Goal: Check status: Check status

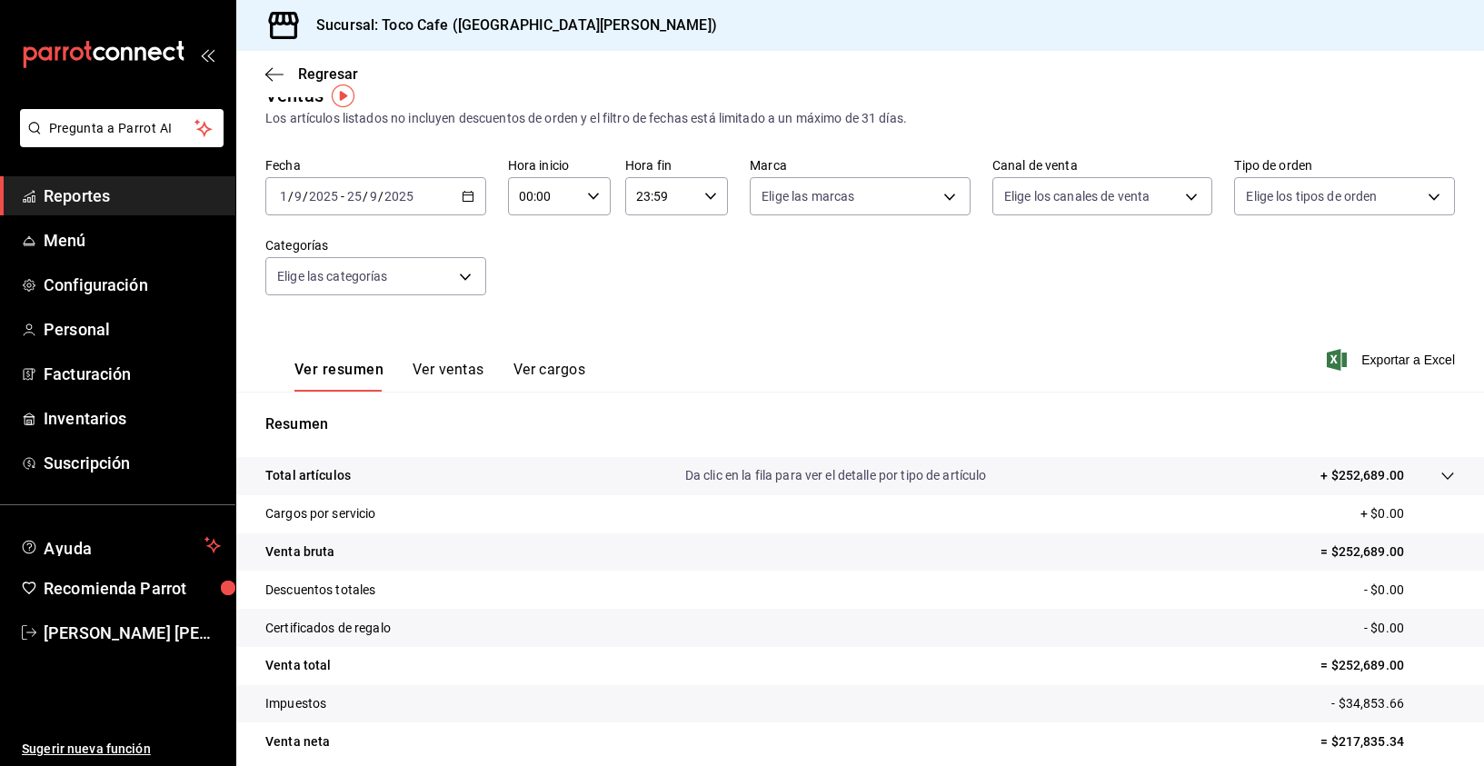
scroll to position [30, 0]
click at [1205, 331] on div "Ver resumen Ver ventas Ver cargos Exportar a Excel" at bounding box center [860, 354] width 1248 height 75
click at [452, 200] on div "[DATE] [DATE] - [DATE] [DATE]" at bounding box center [375, 196] width 221 height 38
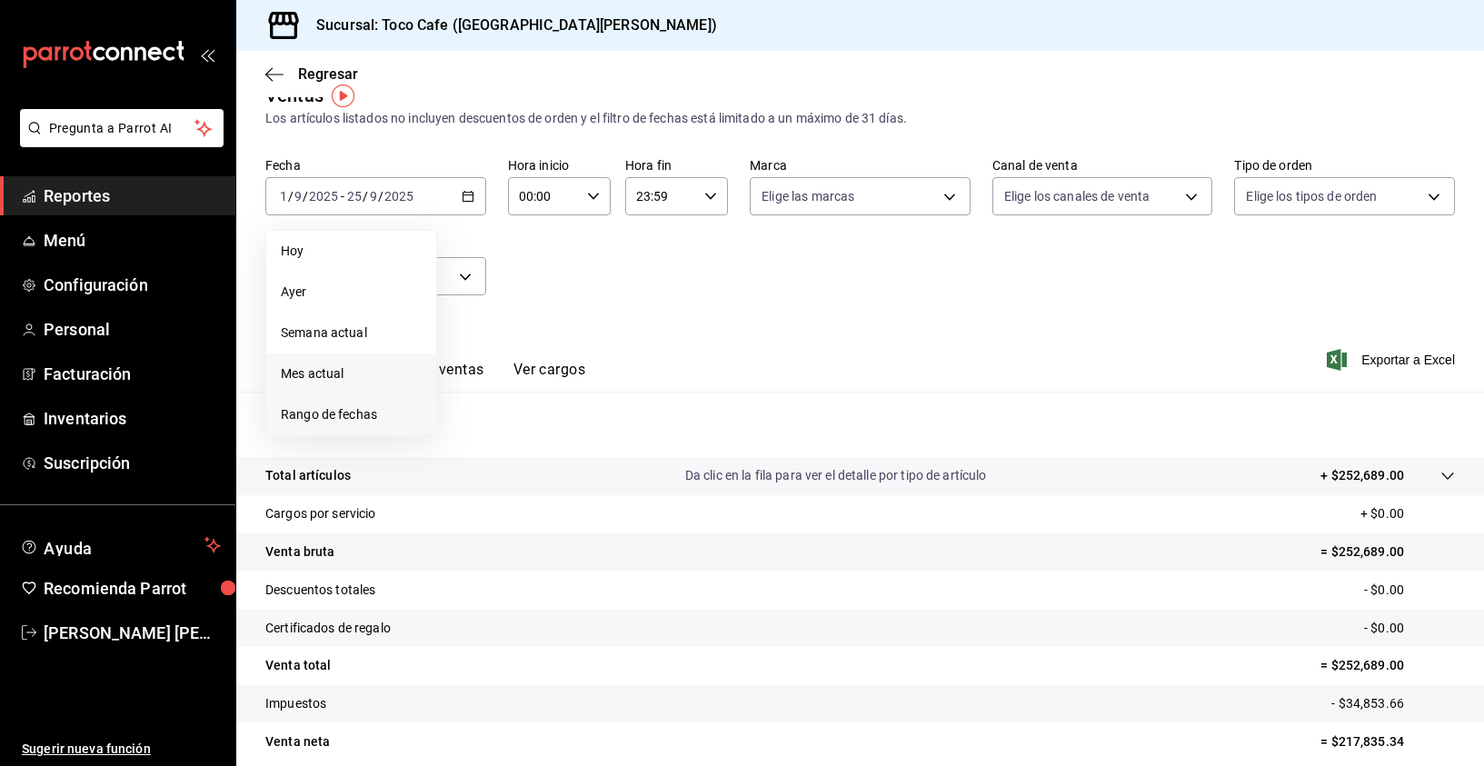
click at [406, 408] on span "Rango de fechas" at bounding box center [351, 414] width 141 height 19
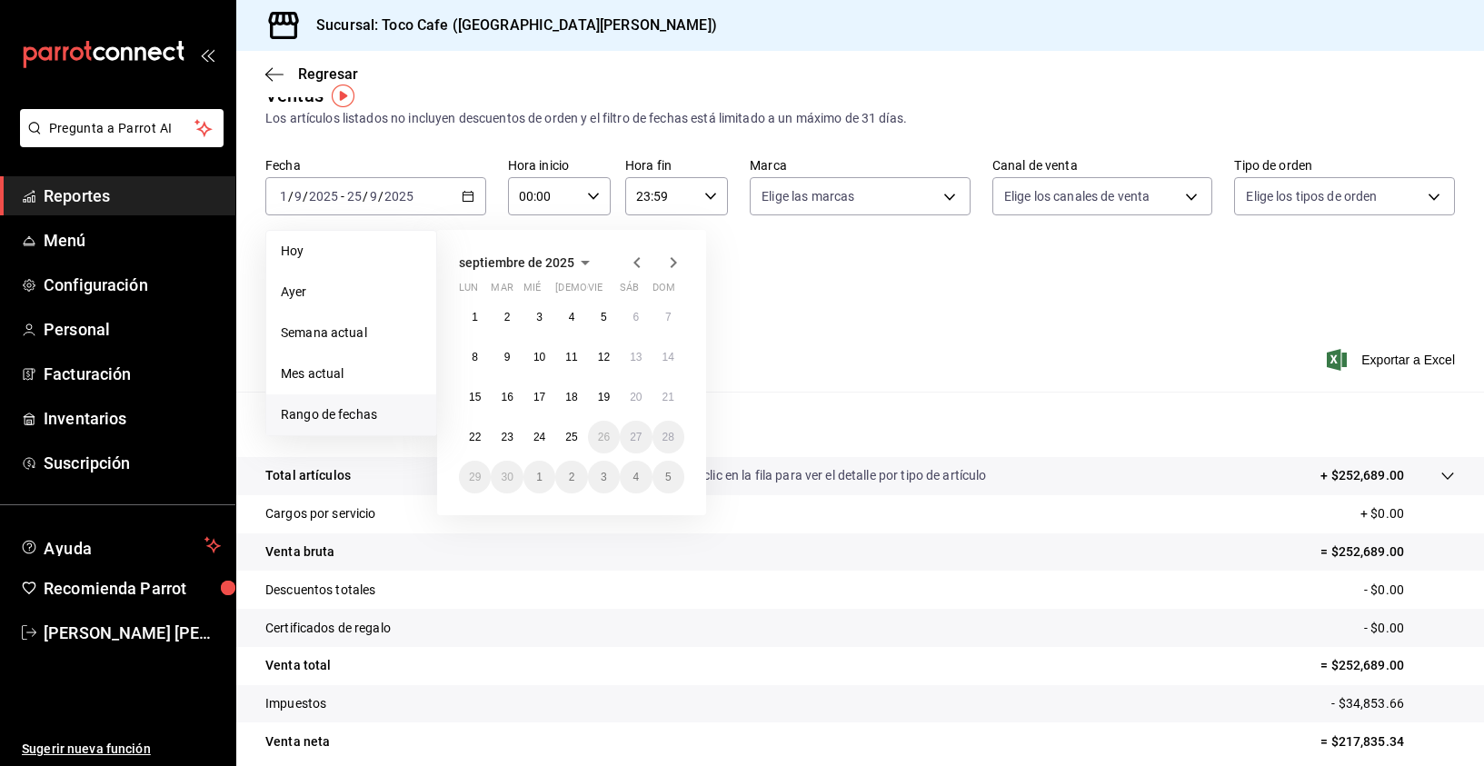
click at [640, 260] on icon "button" at bounding box center [637, 263] width 22 height 22
click at [640, 260] on icon "button" at bounding box center [637, 266] width 22 height 22
click at [665, 315] on abbr "1" at bounding box center [668, 317] width 6 height 13
click at [675, 261] on icon "button" at bounding box center [674, 262] width 6 height 11
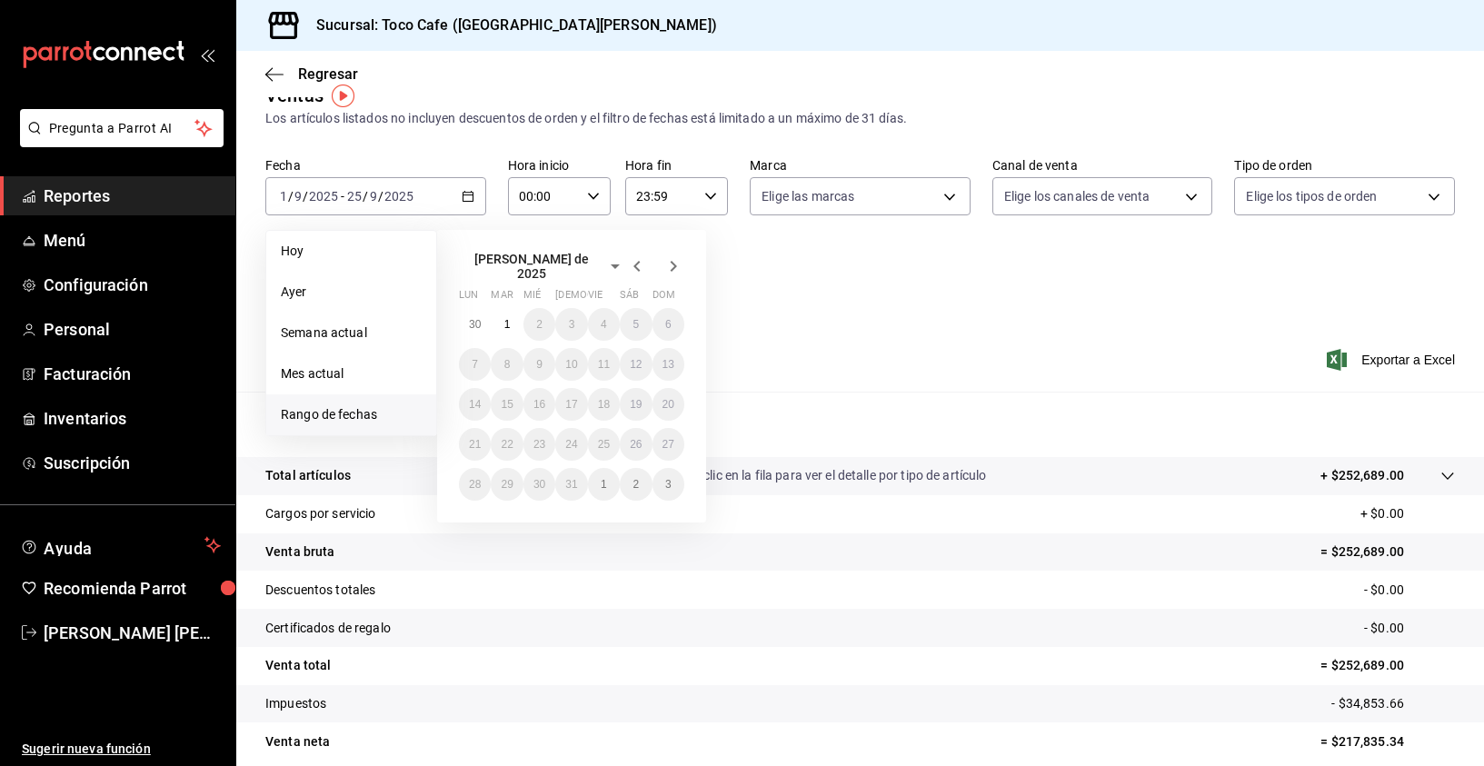
click at [675, 261] on icon "button" at bounding box center [674, 266] width 6 height 11
click at [676, 263] on icon "button" at bounding box center [674, 263] width 22 height 22
click at [710, 368] on div "septiembre de 2025 lun mar [PERSON_NAME] vie sáb dom 1 2 3 4 5 6 7 8 9 10 11 12…" at bounding box center [596, 365] width 318 height 300
click at [806, 325] on div "Ver resumen Ver ventas Ver cargos Exportar a Excel" at bounding box center [860, 354] width 1248 height 75
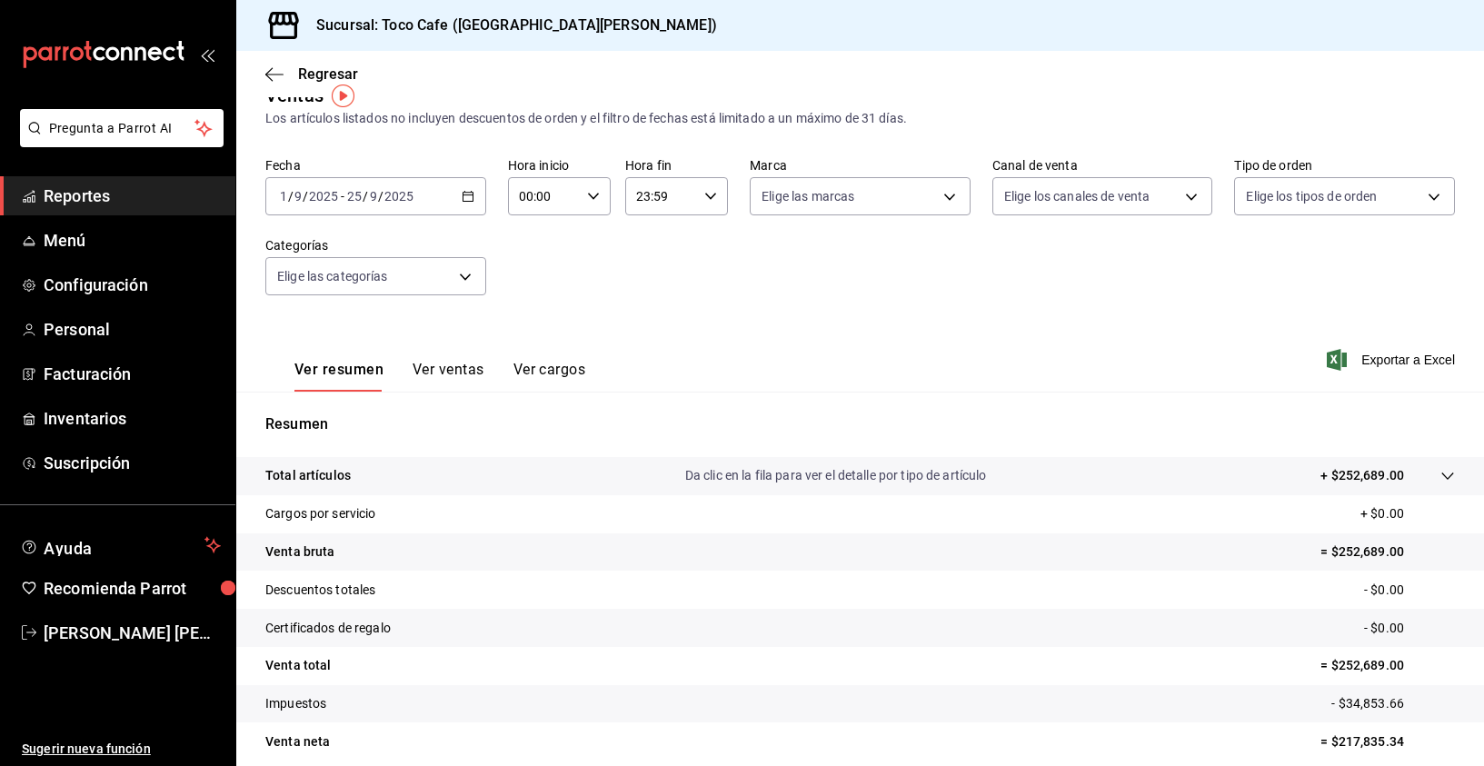
click at [457, 203] on div "[DATE] [DATE] - [DATE] [DATE]" at bounding box center [375, 196] width 221 height 38
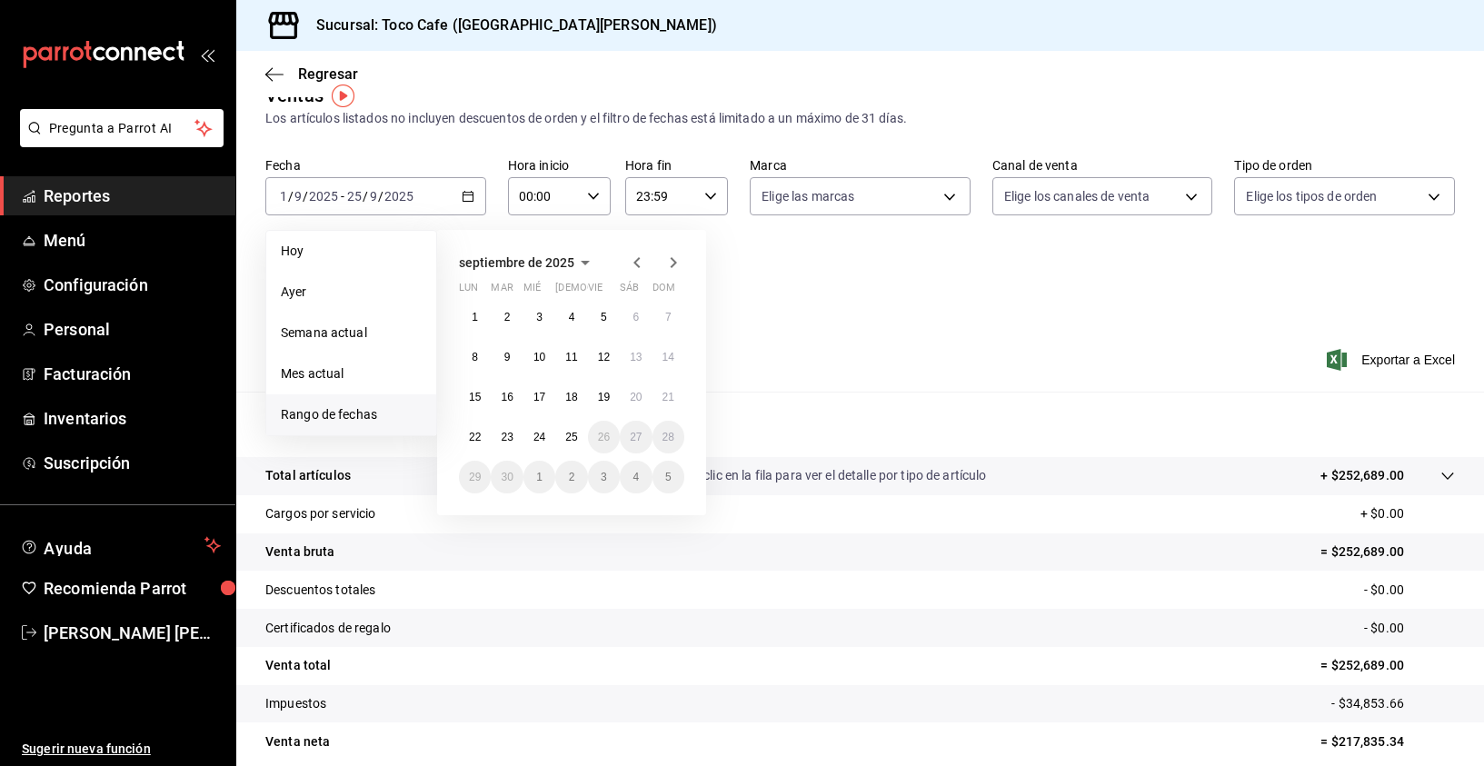
click at [336, 415] on span "Rango de fechas" at bounding box center [351, 414] width 141 height 19
click at [637, 261] on icon "button" at bounding box center [637, 263] width 22 height 22
click at [637, 260] on icon "button" at bounding box center [637, 262] width 6 height 11
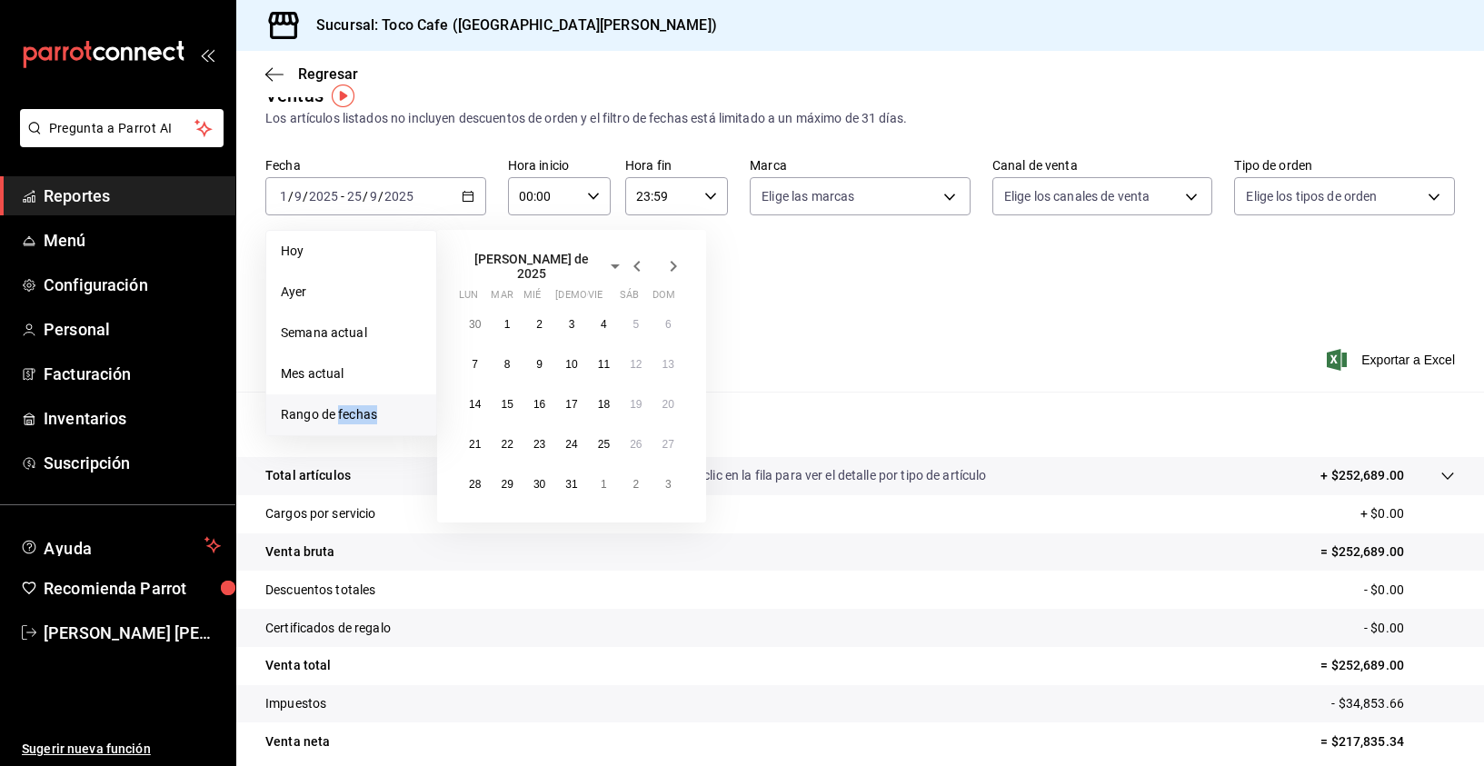
click at [637, 261] on icon "button" at bounding box center [637, 266] width 6 height 11
click at [662, 322] on button "1" at bounding box center [669, 317] width 32 height 33
click at [484, 521] on button "30" at bounding box center [475, 517] width 32 height 33
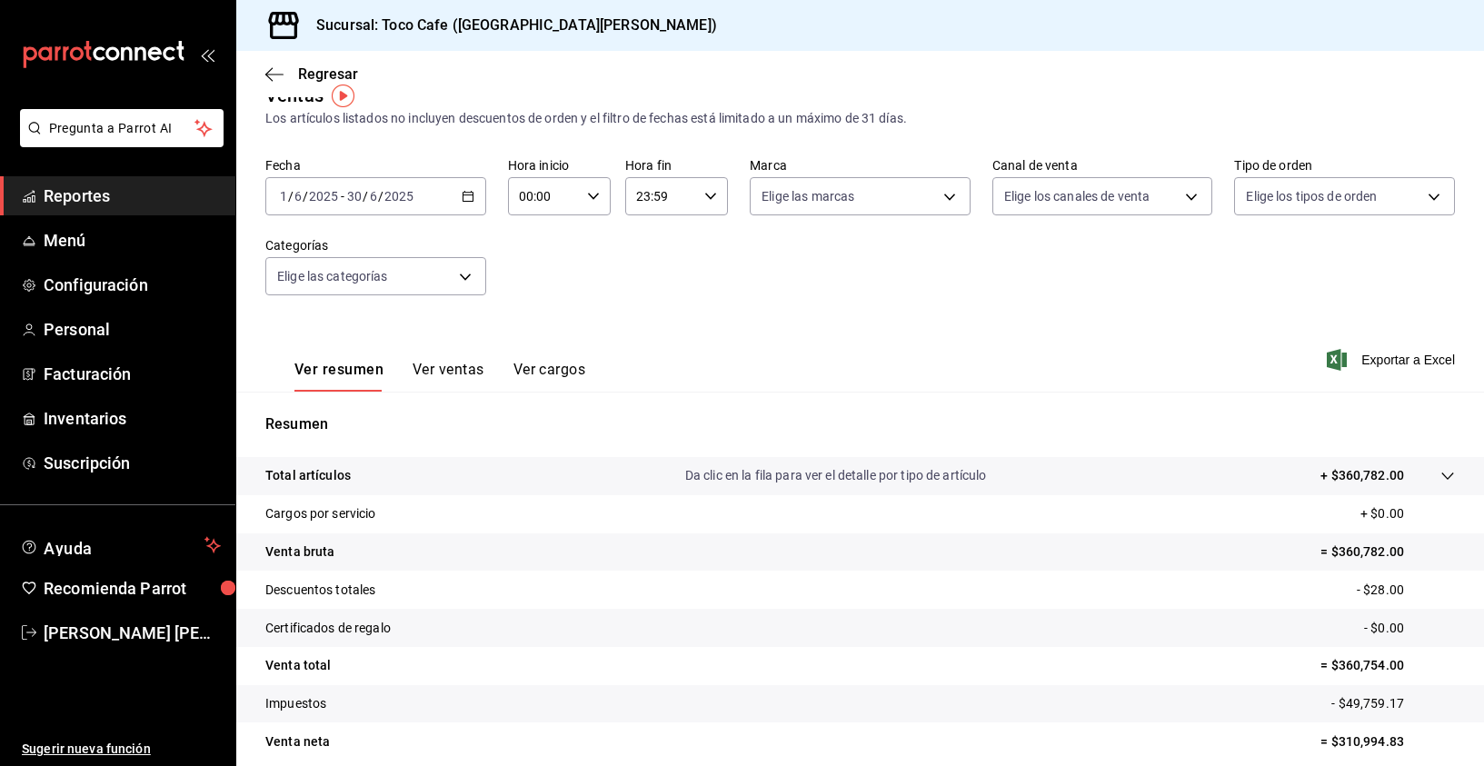
click at [801, 343] on div "Ver resumen Ver ventas Ver cargos Exportar a Excel" at bounding box center [860, 354] width 1248 height 75
click at [115, 201] on span "Reportes" at bounding box center [132, 196] width 177 height 25
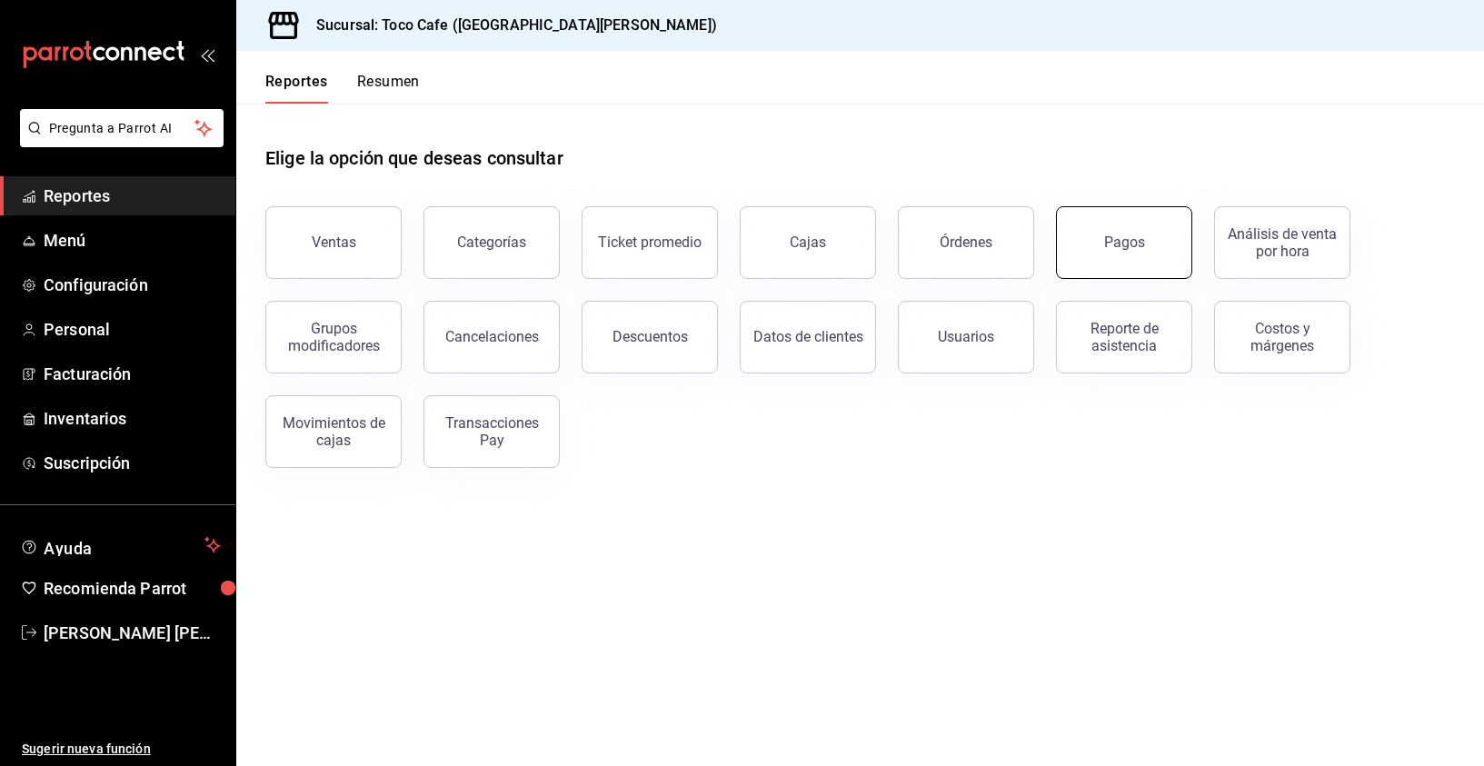
click at [1106, 244] on div "Pagos" at bounding box center [1124, 242] width 41 height 17
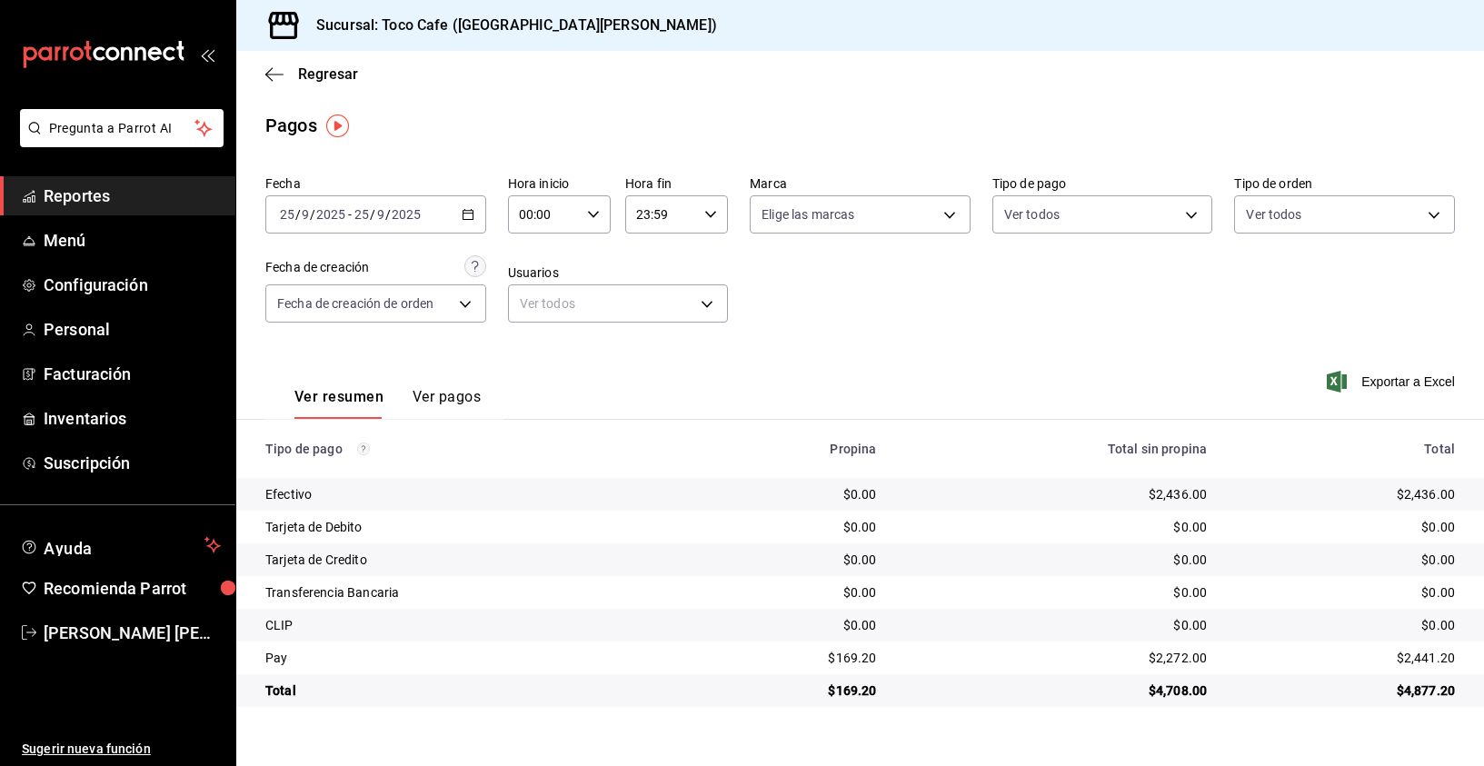
click at [425, 222] on div "[DATE] [DATE] - [DATE] [DATE]" at bounding box center [375, 214] width 221 height 38
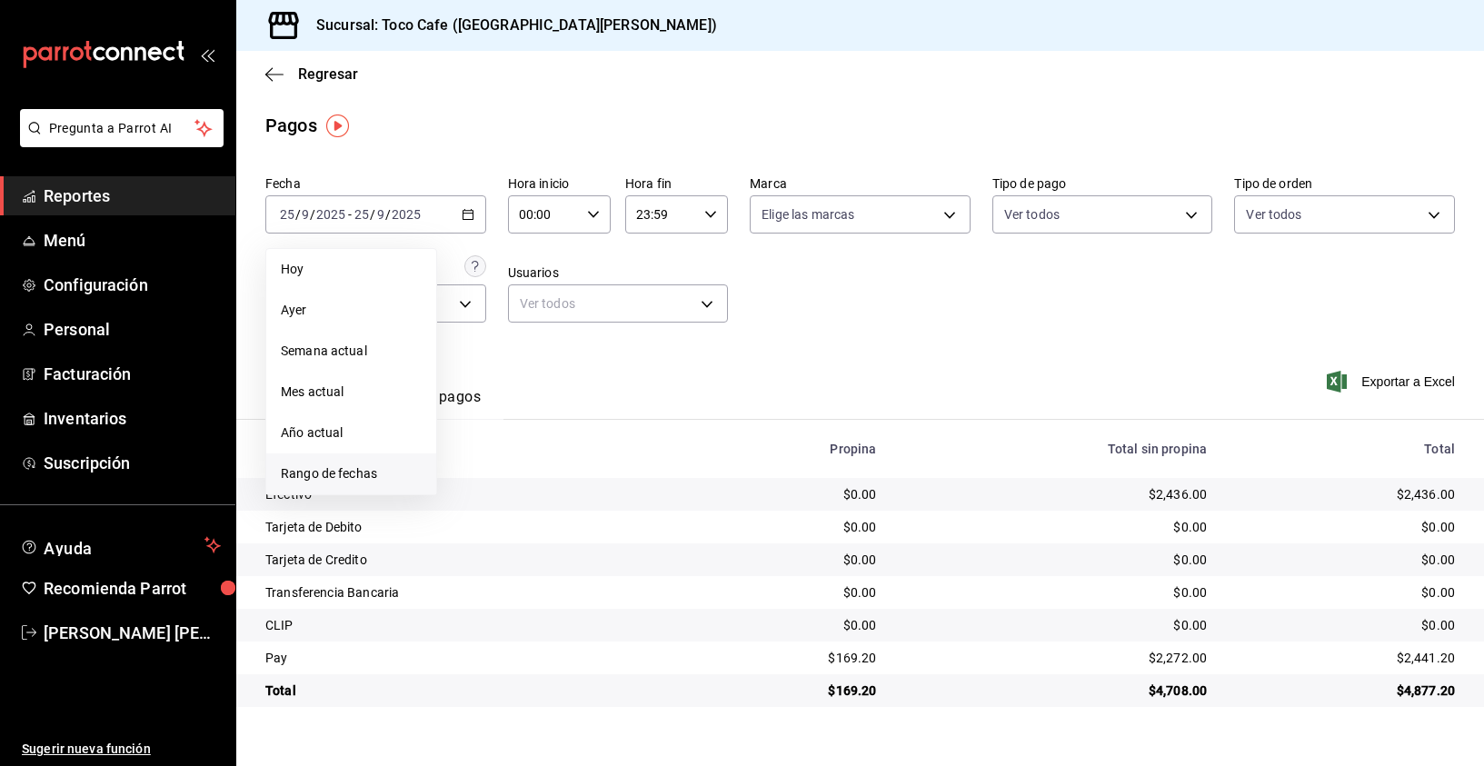
click at [372, 475] on span "Rango de fechas" at bounding box center [351, 473] width 141 height 19
click at [638, 281] on icon "button" at bounding box center [637, 281] width 22 height 22
click at [638, 281] on icon "button" at bounding box center [637, 285] width 22 height 22
click at [665, 343] on button "1" at bounding box center [669, 335] width 32 height 33
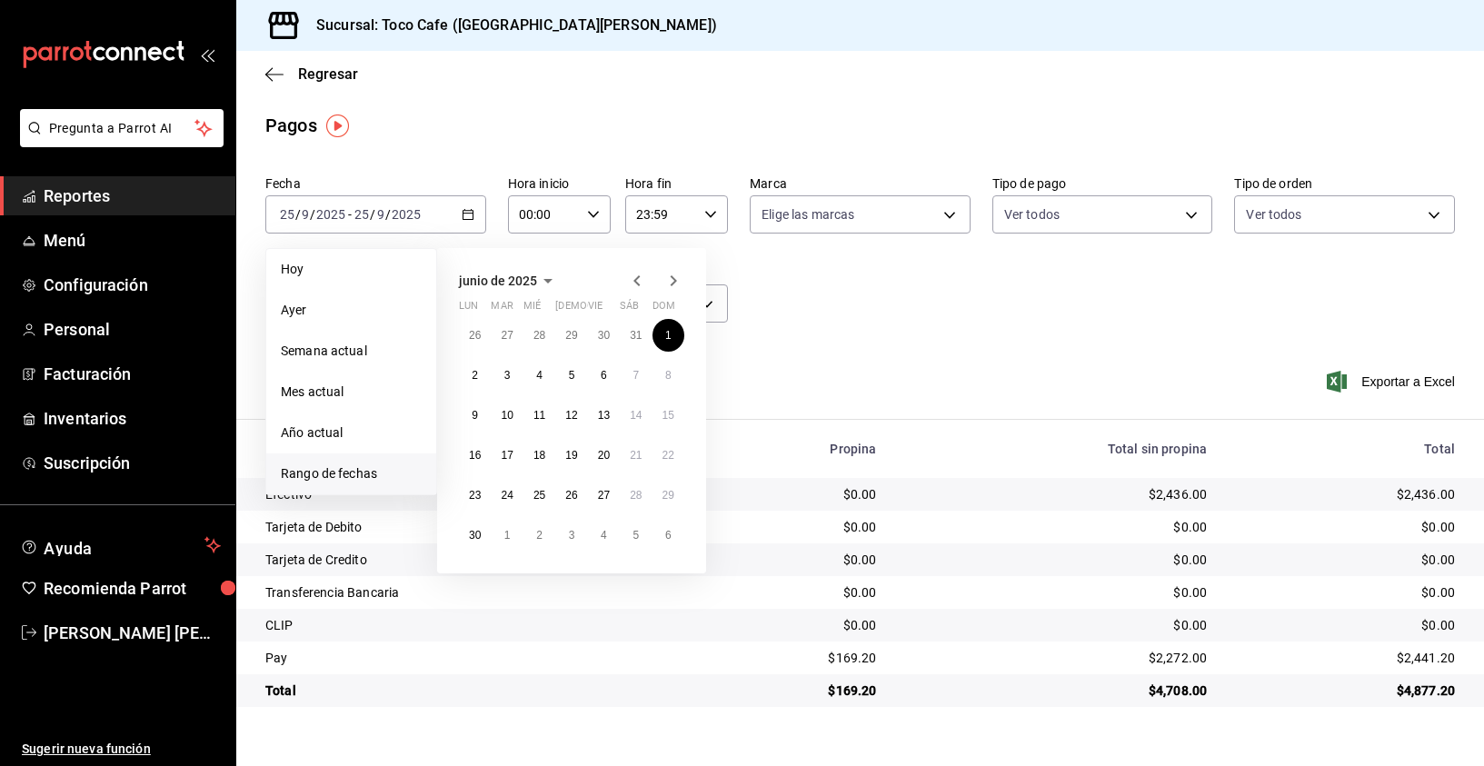
click at [676, 281] on icon "button" at bounding box center [674, 280] width 6 height 11
click at [676, 281] on icon "button" at bounding box center [674, 284] width 6 height 11
click at [676, 281] on icon "button" at bounding box center [674, 280] width 6 height 11
click at [567, 454] on abbr "25" at bounding box center [571, 455] width 12 height 13
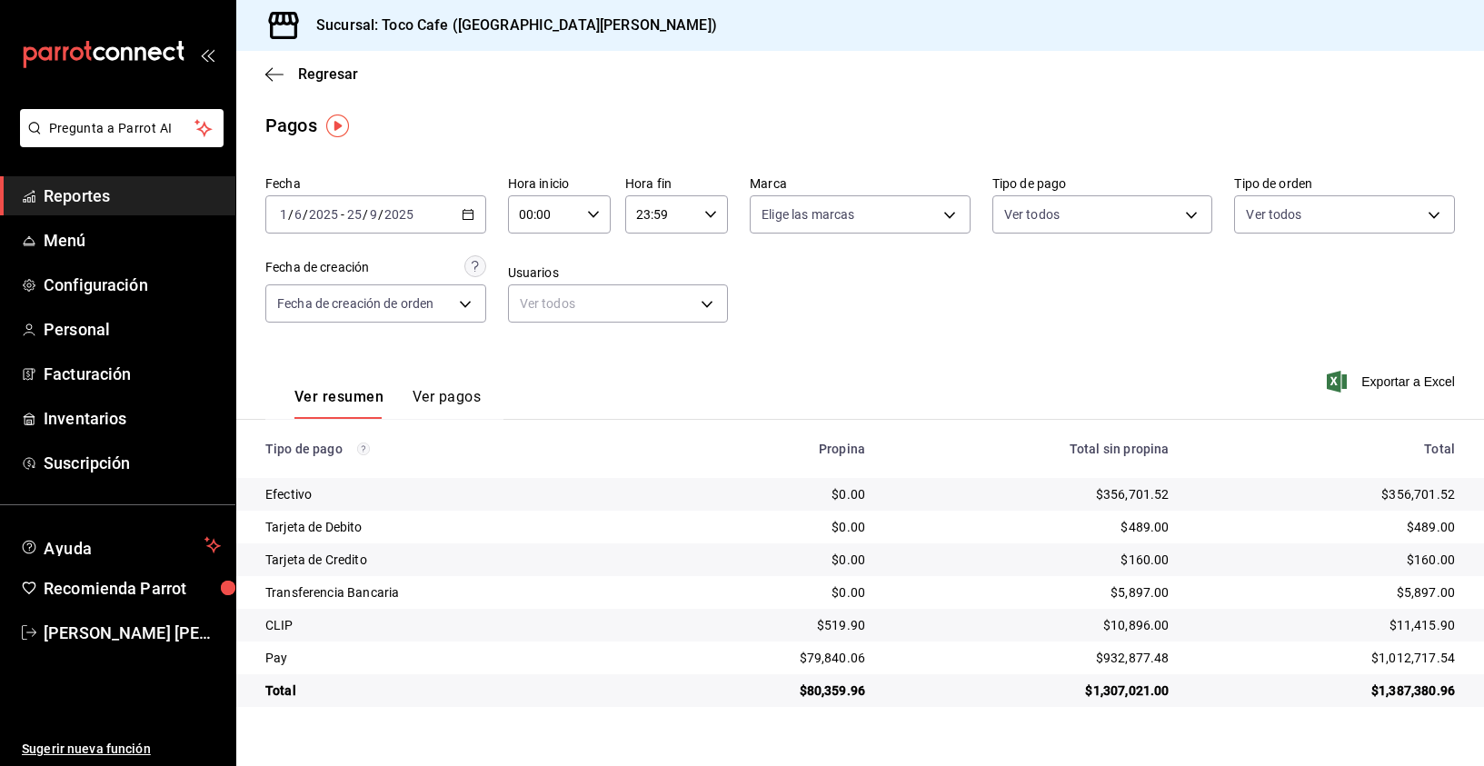
click at [926, 325] on div "Fecha [DATE] [DATE] - [DATE] [DATE] Hora inicio 00:00 Hora inicio Hora fin 23:5…" at bounding box center [860, 256] width 1190 height 176
click at [435, 219] on div "[DATE] [DATE] - [DATE] [DATE]" at bounding box center [375, 214] width 221 height 38
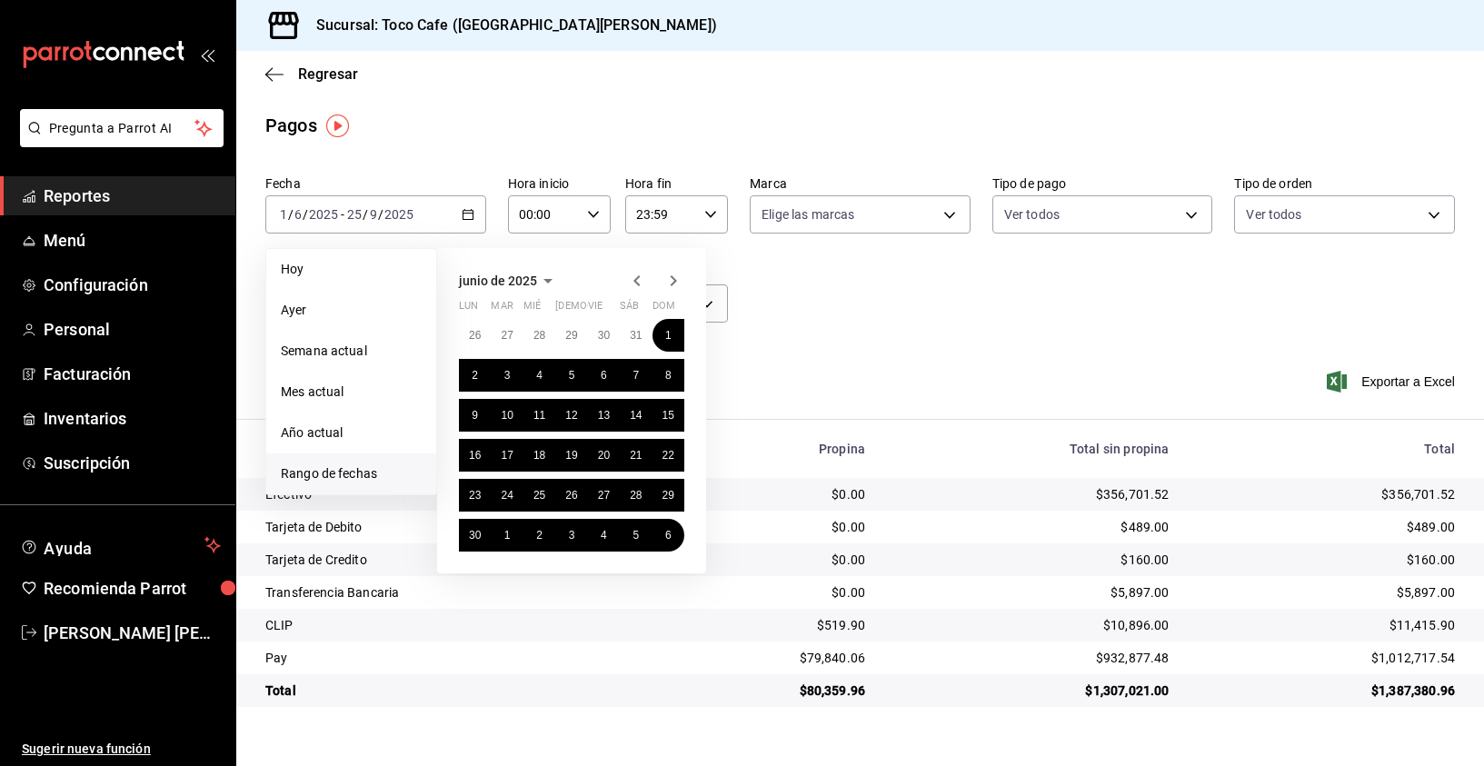
click at [547, 280] on icon "button" at bounding box center [548, 281] width 9 height 5
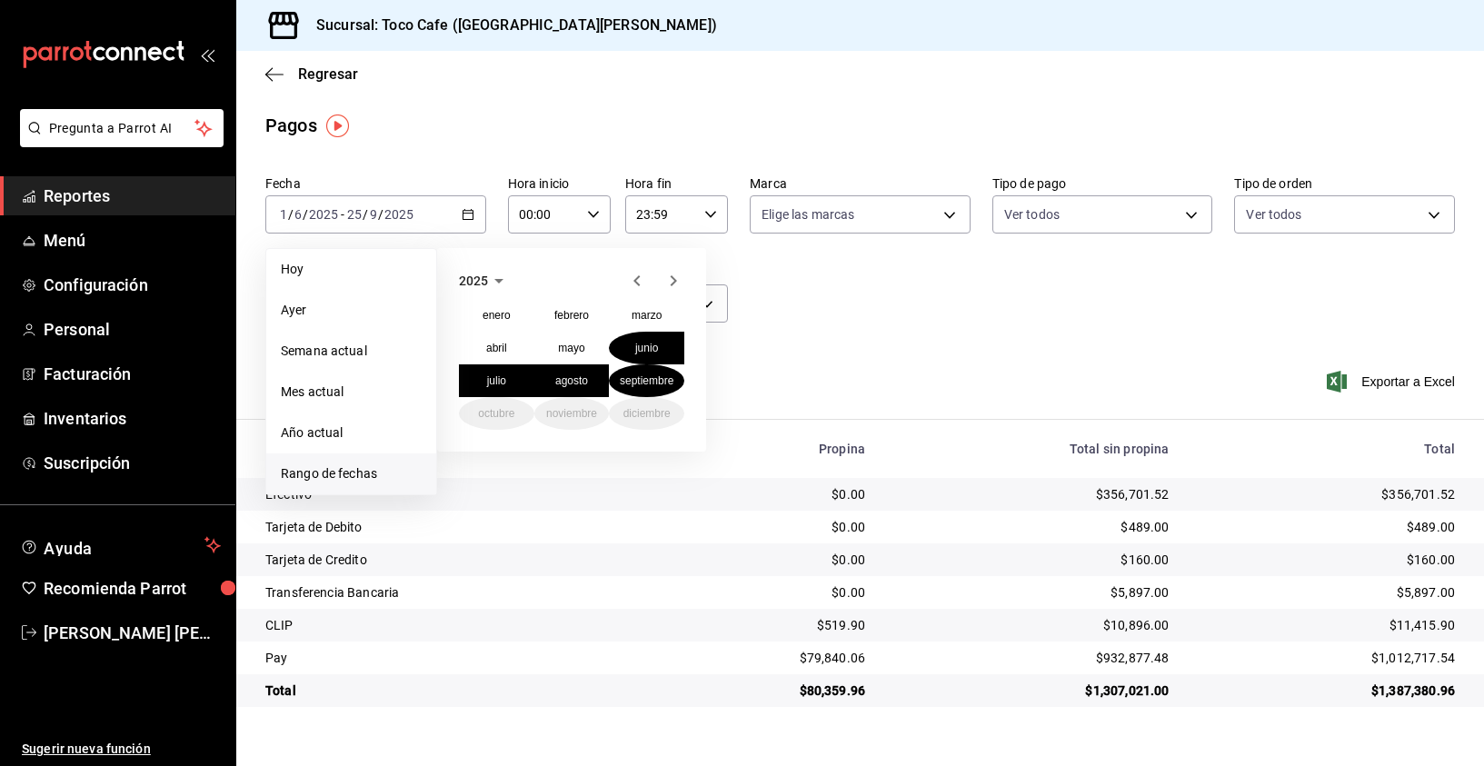
click at [502, 283] on icon "button" at bounding box center [499, 281] width 22 height 22
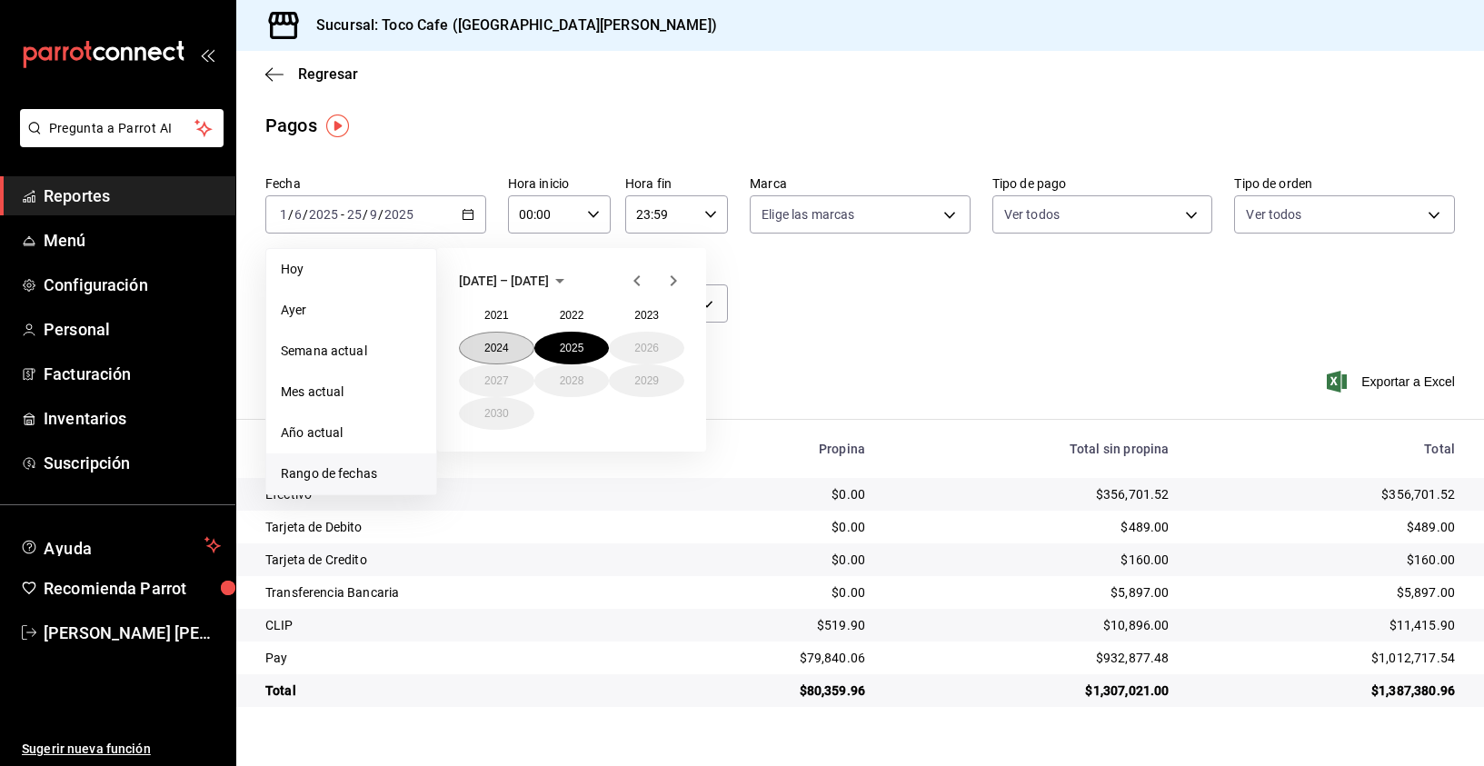
click at [498, 344] on button "2024" at bounding box center [496, 348] width 75 height 33
click at [644, 350] on abbr "junio" at bounding box center [646, 348] width 23 height 13
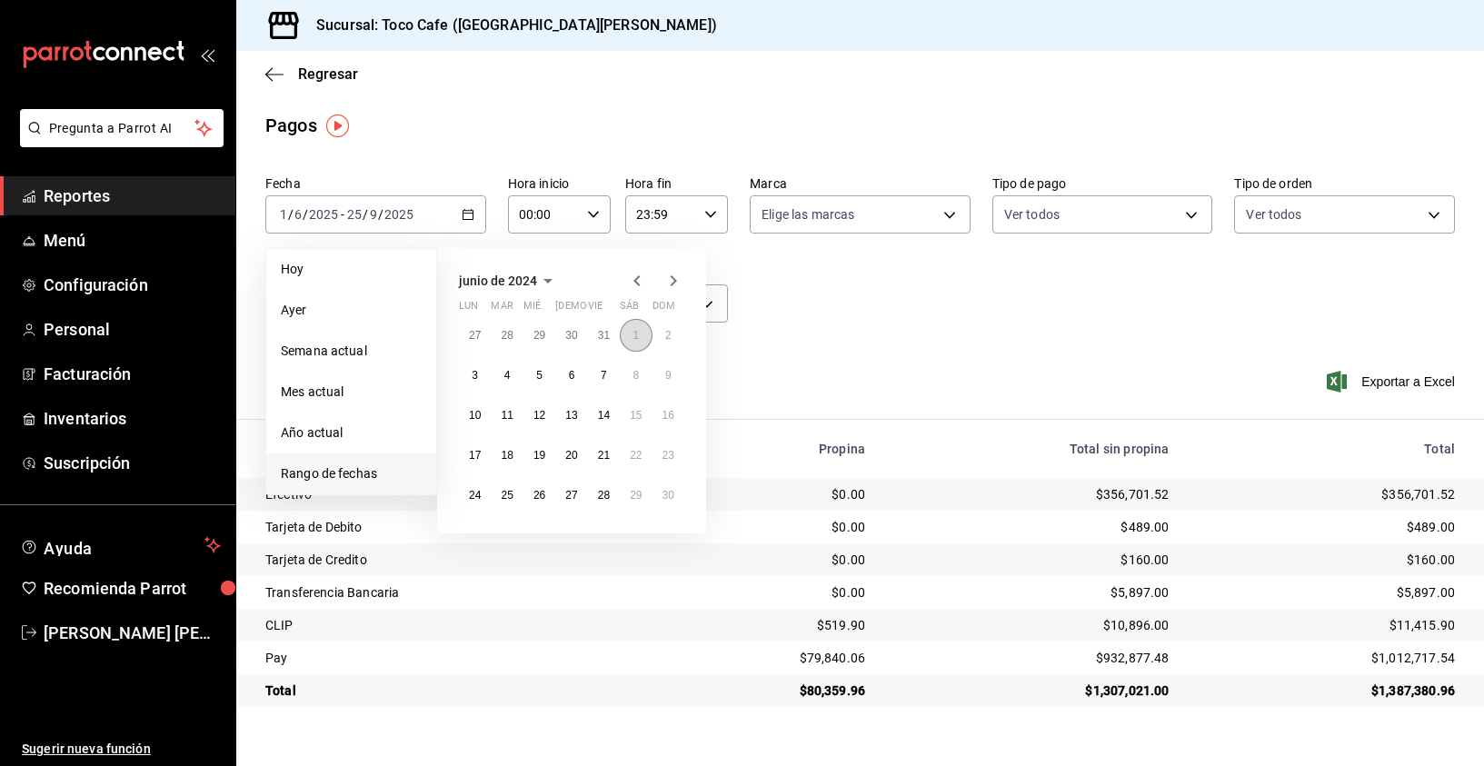
click at [638, 336] on abbr "1" at bounding box center [636, 335] width 6 height 13
click at [676, 282] on icon "button" at bounding box center [674, 281] width 22 height 22
click at [676, 282] on icon "button" at bounding box center [674, 285] width 22 height 22
click at [676, 282] on icon "button" at bounding box center [674, 281] width 22 height 22
click at [478, 531] on abbr "30" at bounding box center [475, 535] width 12 height 13
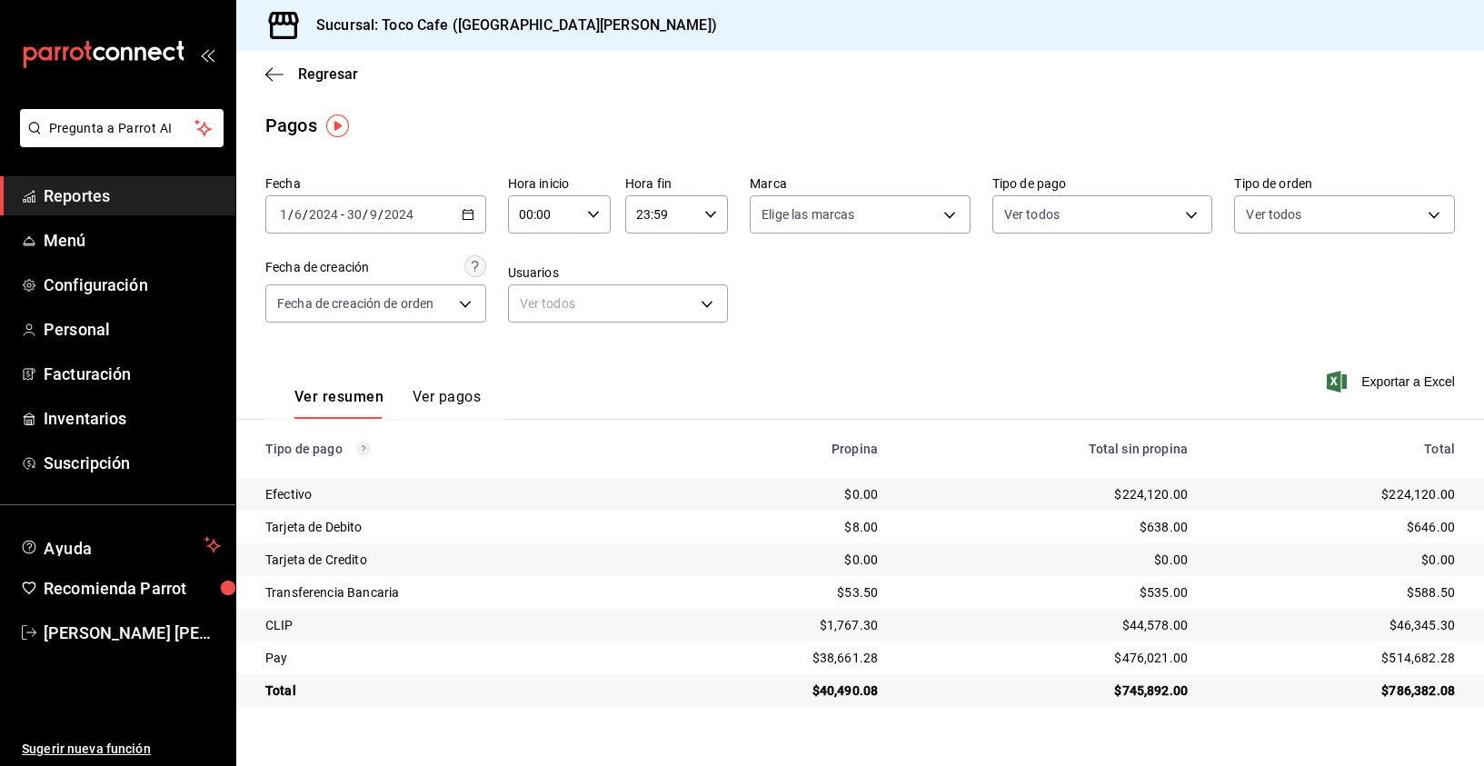
click at [434, 222] on div "[DATE] [DATE] - [DATE] [DATE]" at bounding box center [375, 214] width 221 height 38
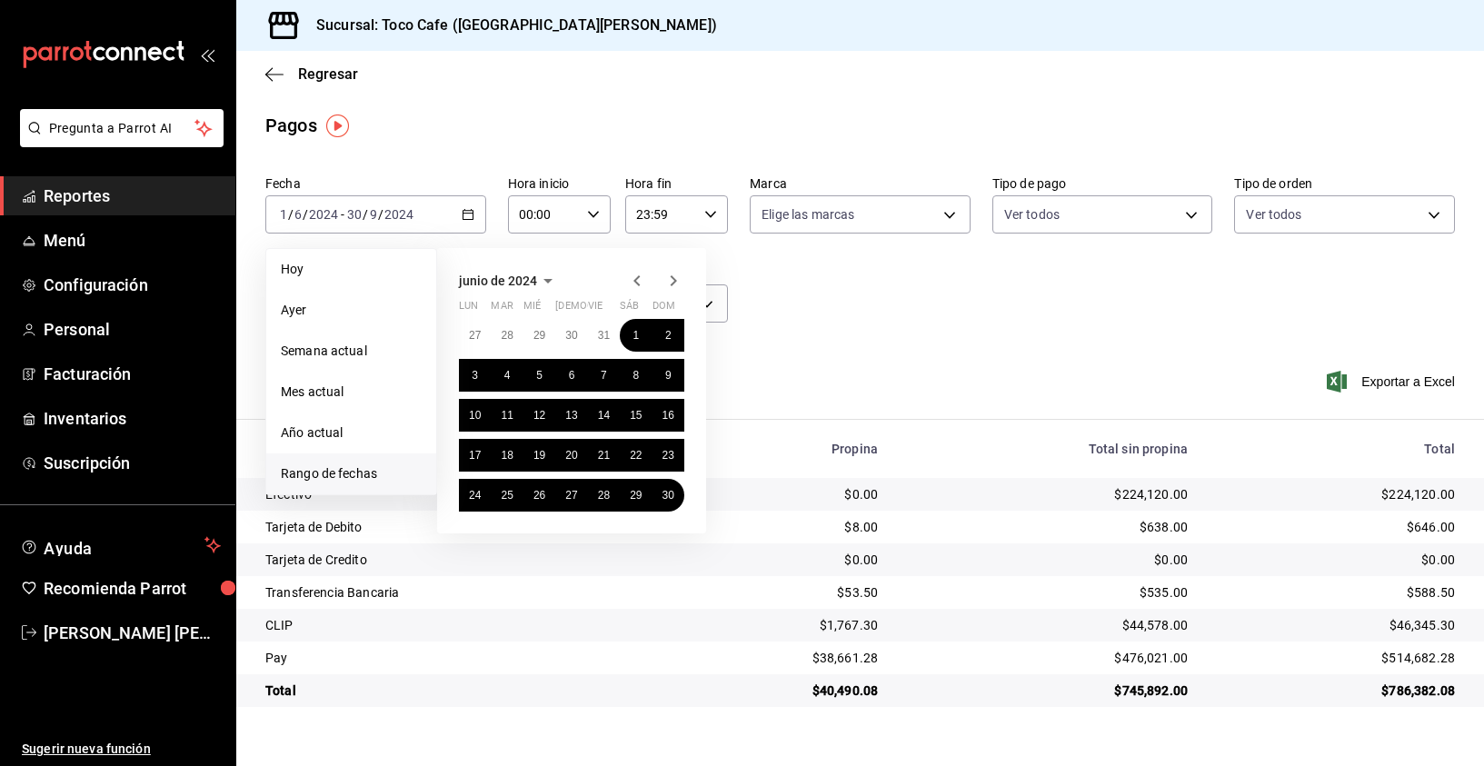
click at [549, 284] on icon "button" at bounding box center [548, 281] width 22 height 22
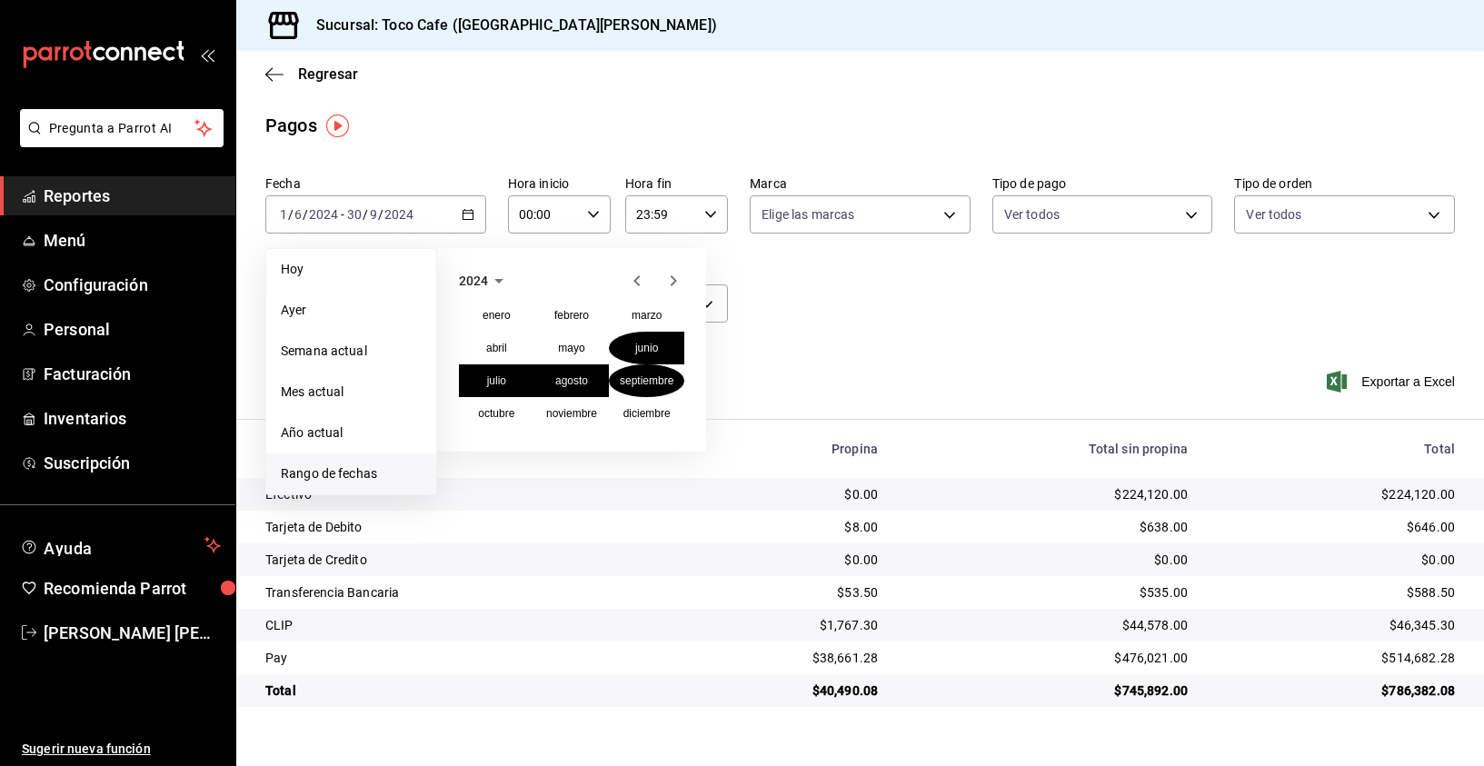
click at [496, 281] on icon "button" at bounding box center [498, 281] width 9 height 5
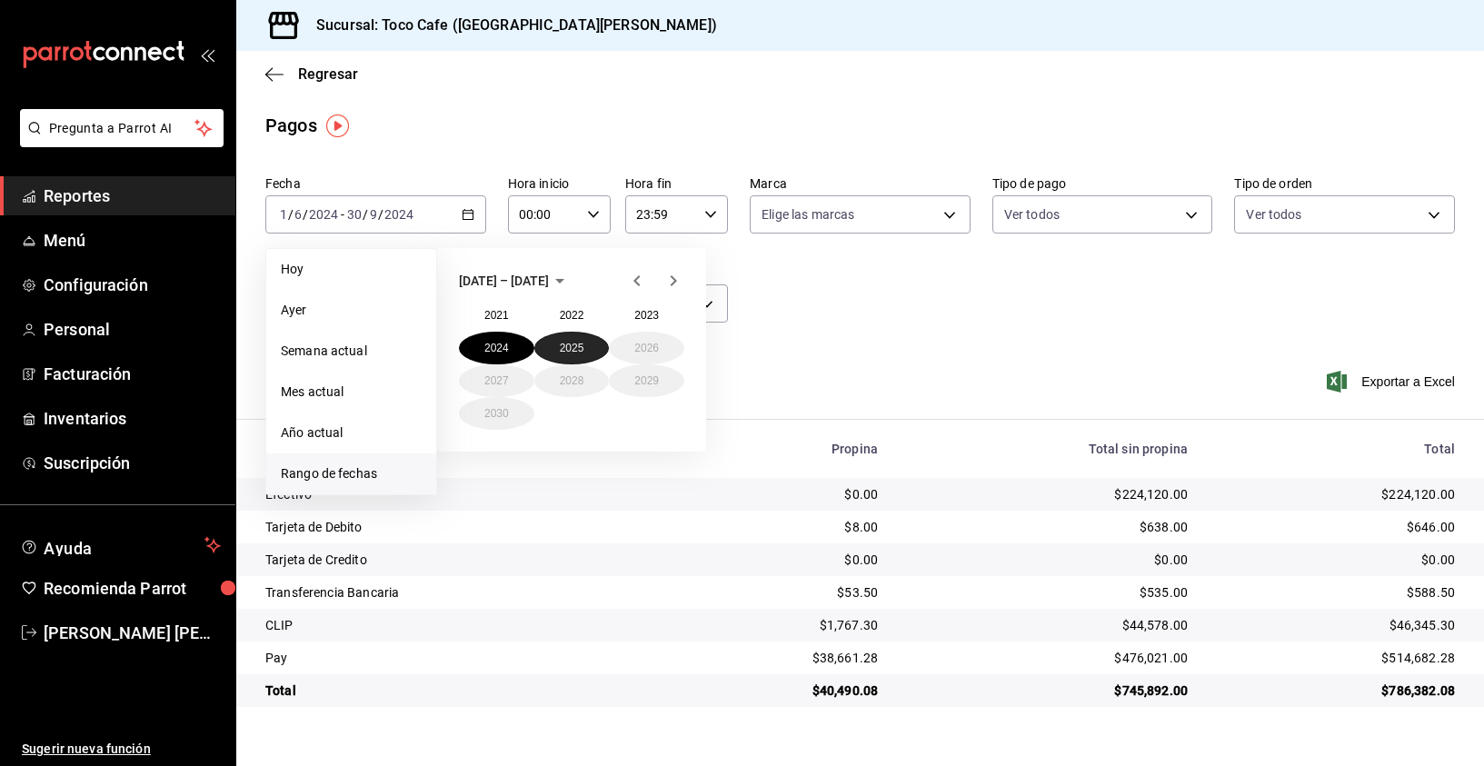
click at [560, 345] on button "2025" at bounding box center [571, 348] width 75 height 33
click at [640, 357] on button "junio" at bounding box center [646, 348] width 75 height 33
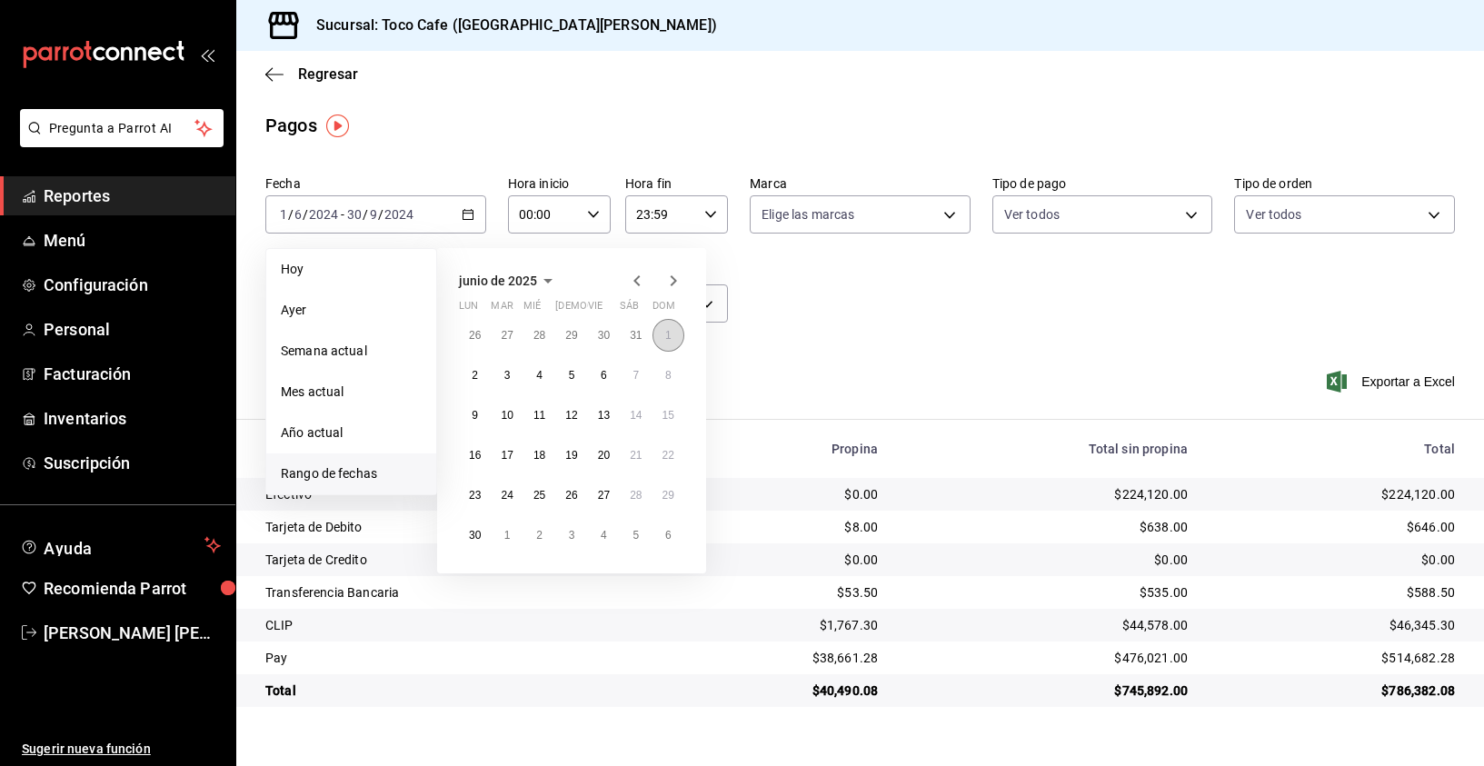
click at [667, 341] on abbr "1" at bounding box center [668, 335] width 6 height 13
click at [676, 277] on icon "button" at bounding box center [674, 281] width 22 height 22
click at [604, 277] on icon "button" at bounding box center [615, 285] width 22 height 22
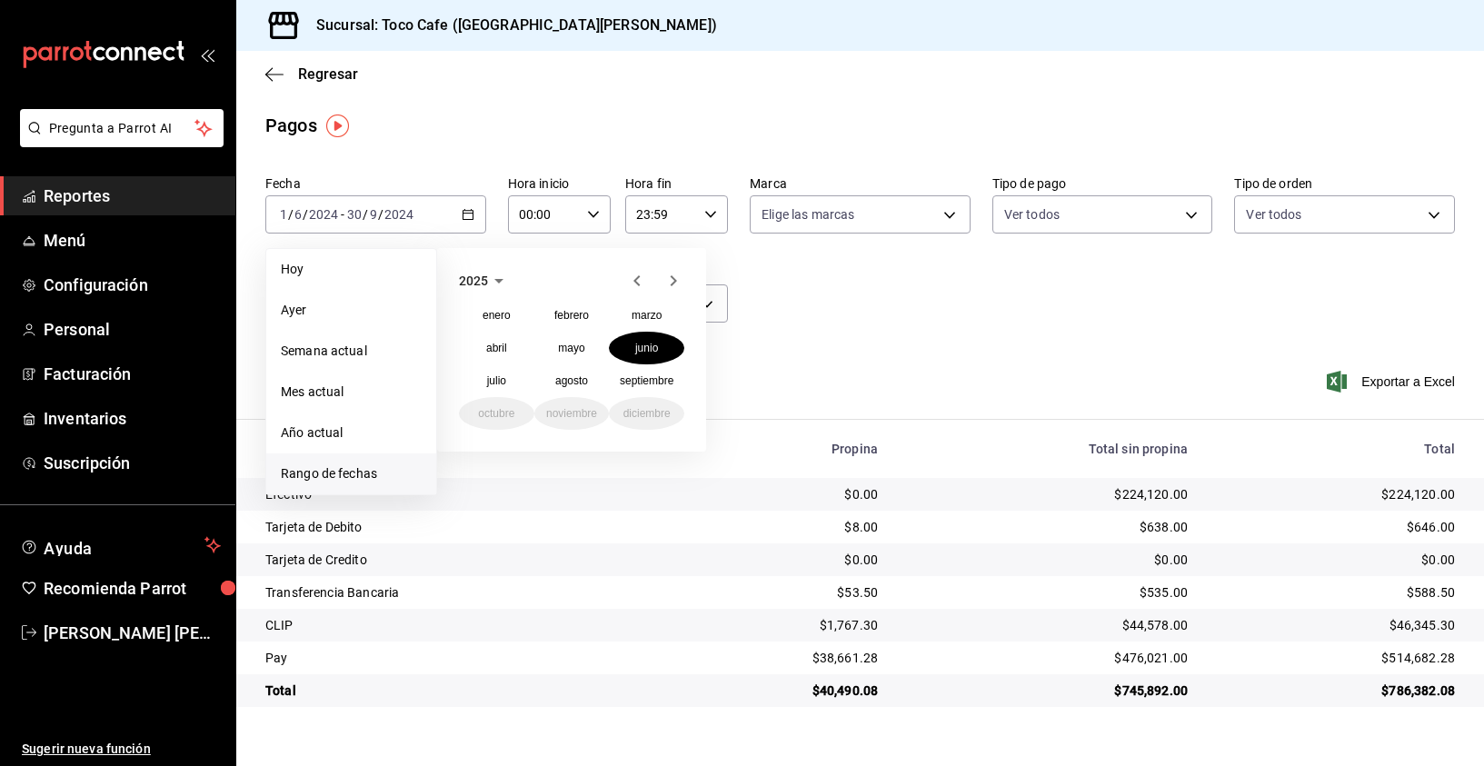
click at [498, 284] on icon "button" at bounding box center [499, 281] width 22 height 22
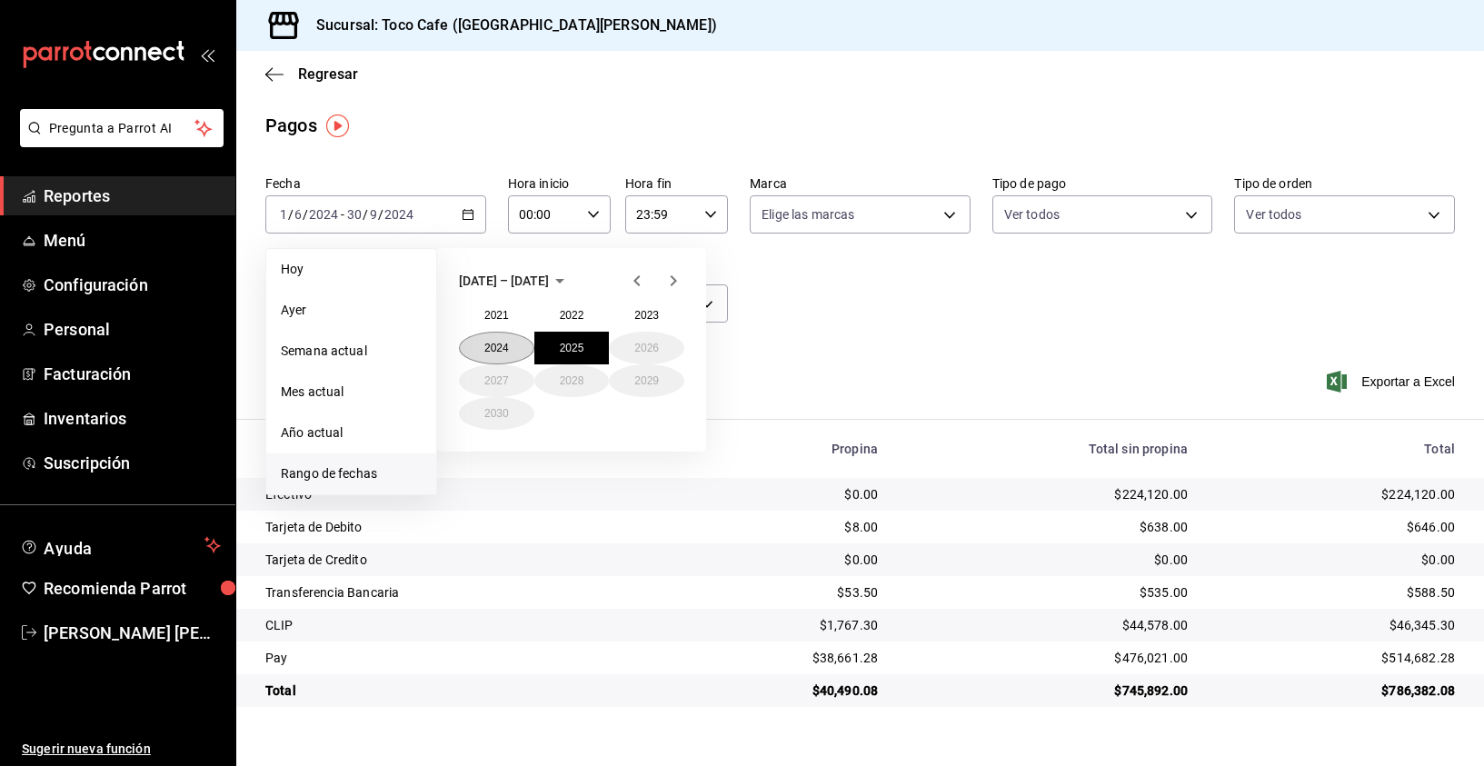
click at [500, 345] on button "2024" at bounding box center [496, 348] width 75 height 33
click at [641, 349] on abbr "junio" at bounding box center [646, 348] width 23 height 13
click at [636, 339] on abbr "1" at bounding box center [636, 335] width 6 height 13
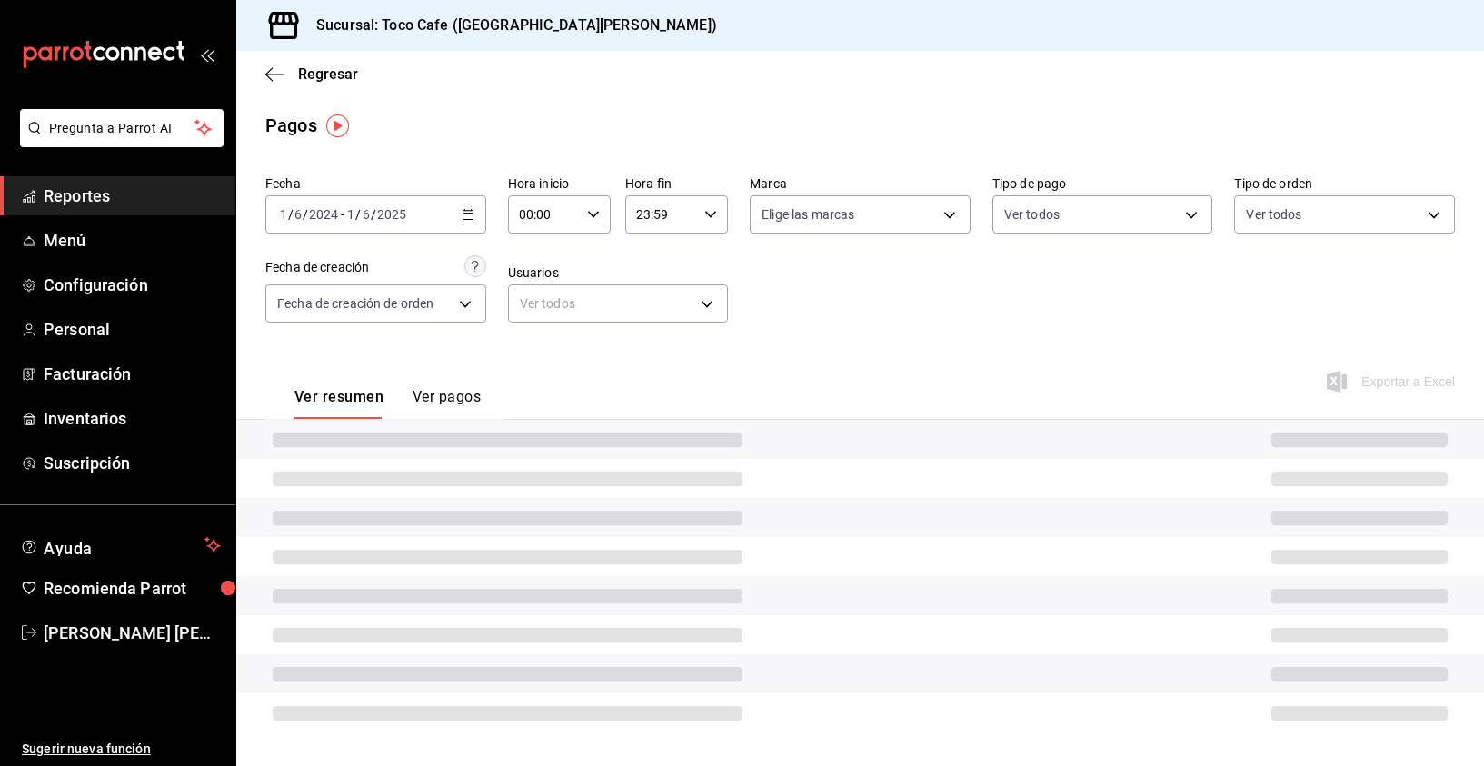
click at [468, 215] on icon "button" at bounding box center [468, 214] width 13 height 13
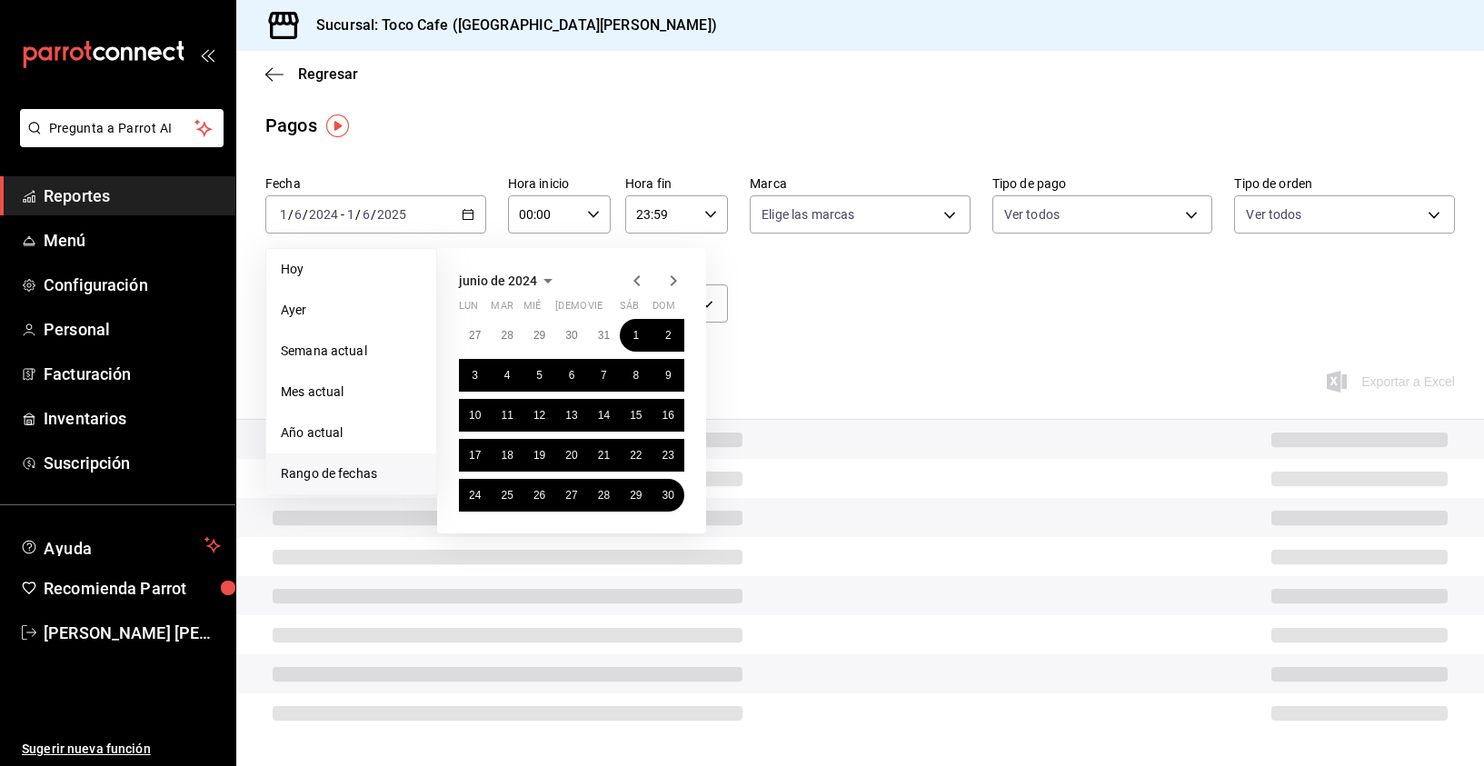
click at [676, 279] on icon "button" at bounding box center [674, 281] width 22 height 22
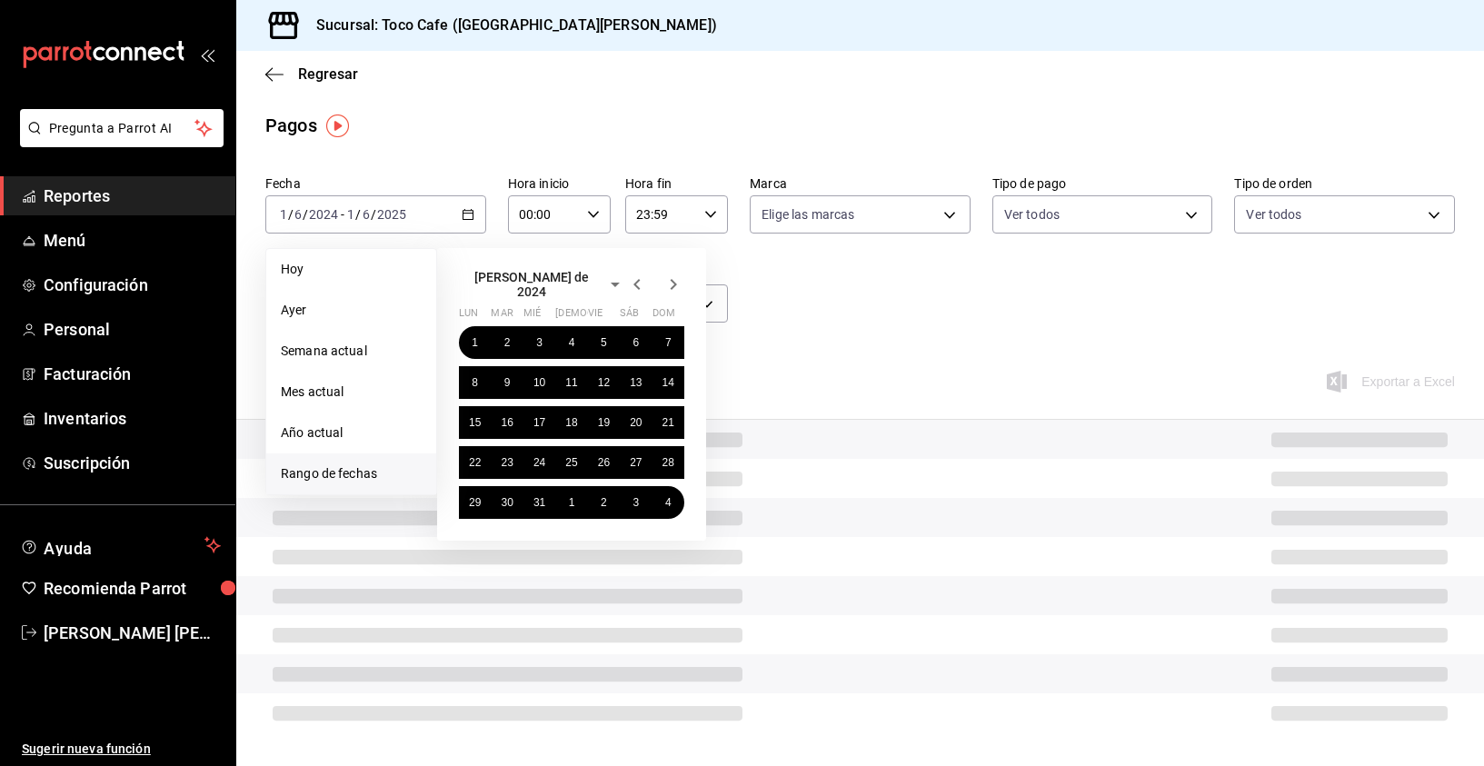
click at [676, 279] on icon "button" at bounding box center [674, 285] width 22 height 22
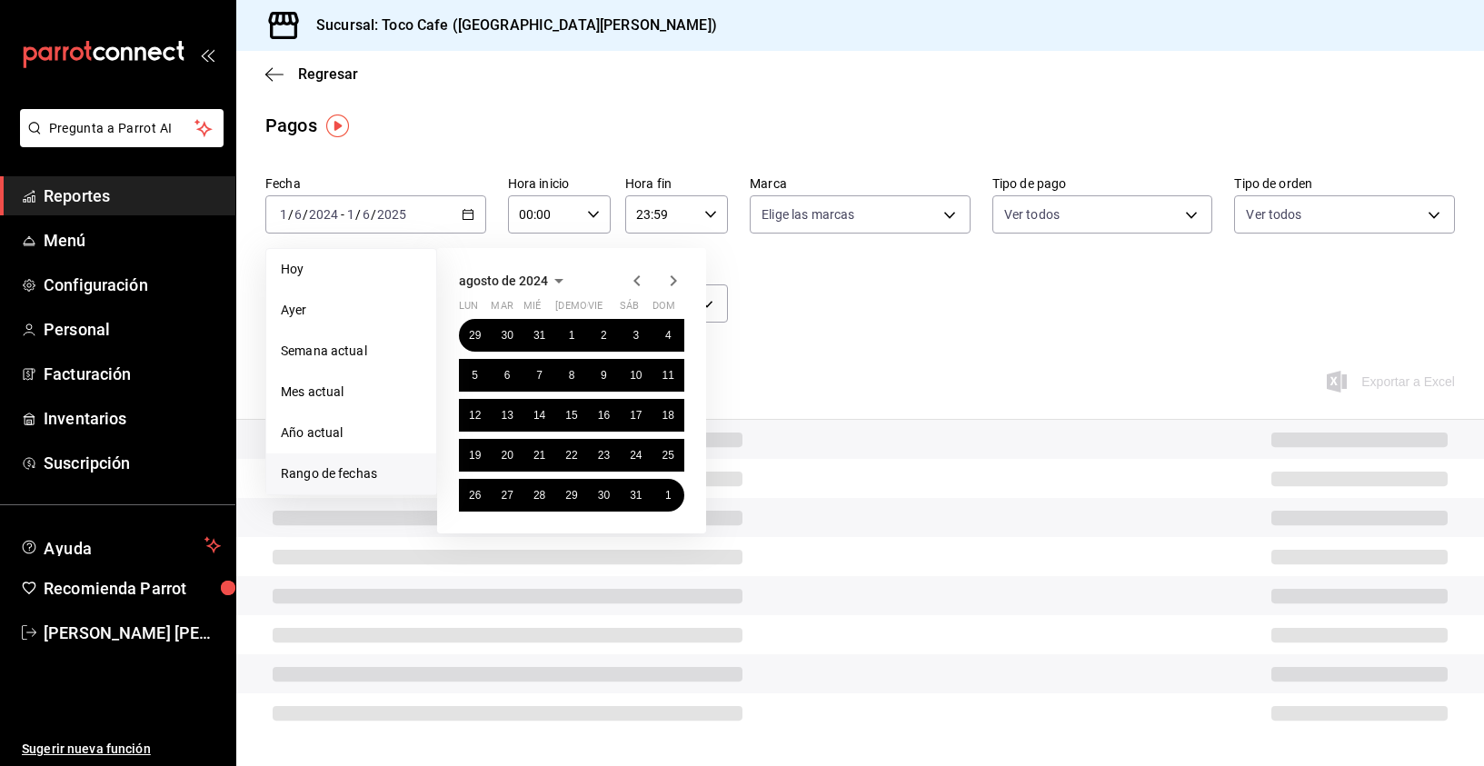
click at [676, 279] on icon "button" at bounding box center [674, 281] width 22 height 22
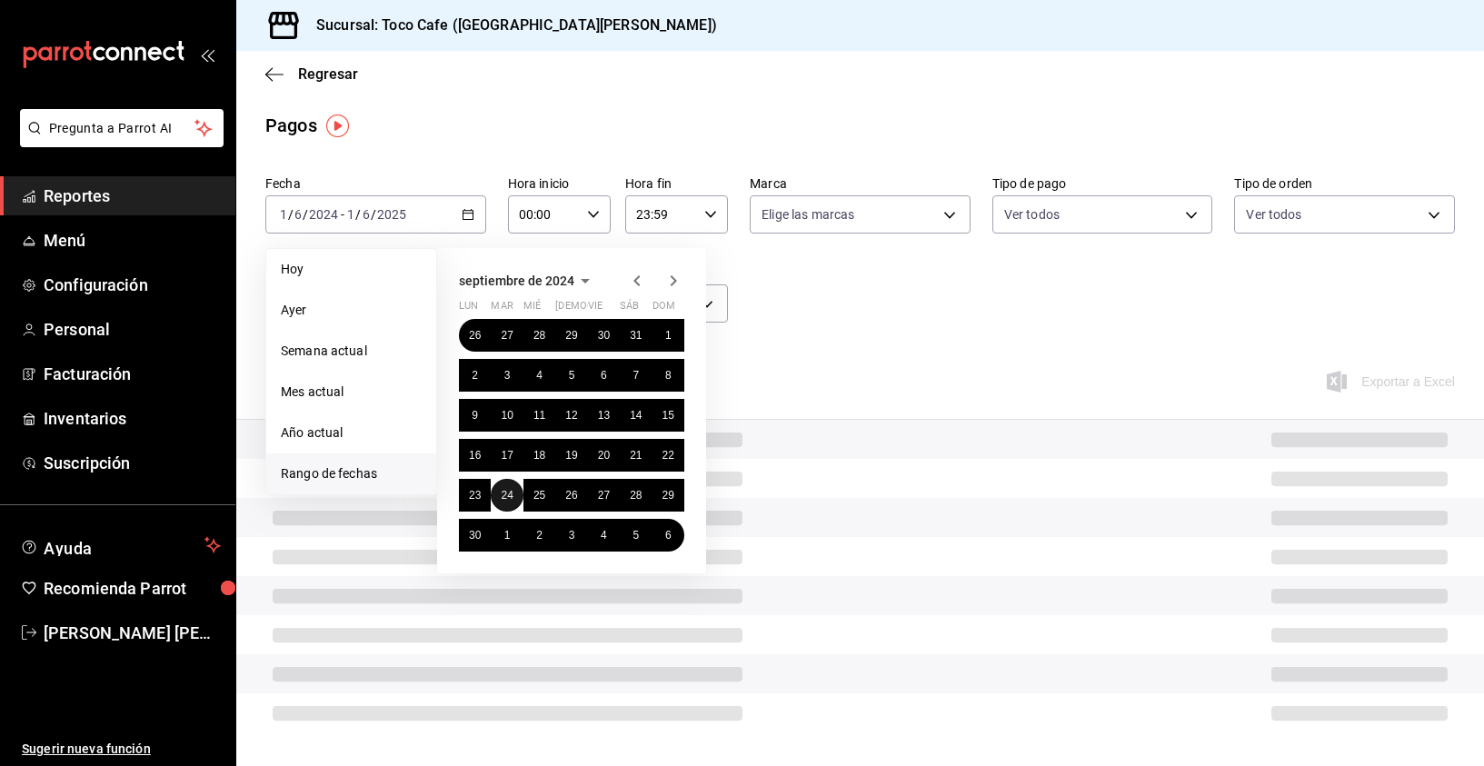
click at [509, 494] on abbr "24" at bounding box center [507, 495] width 12 height 13
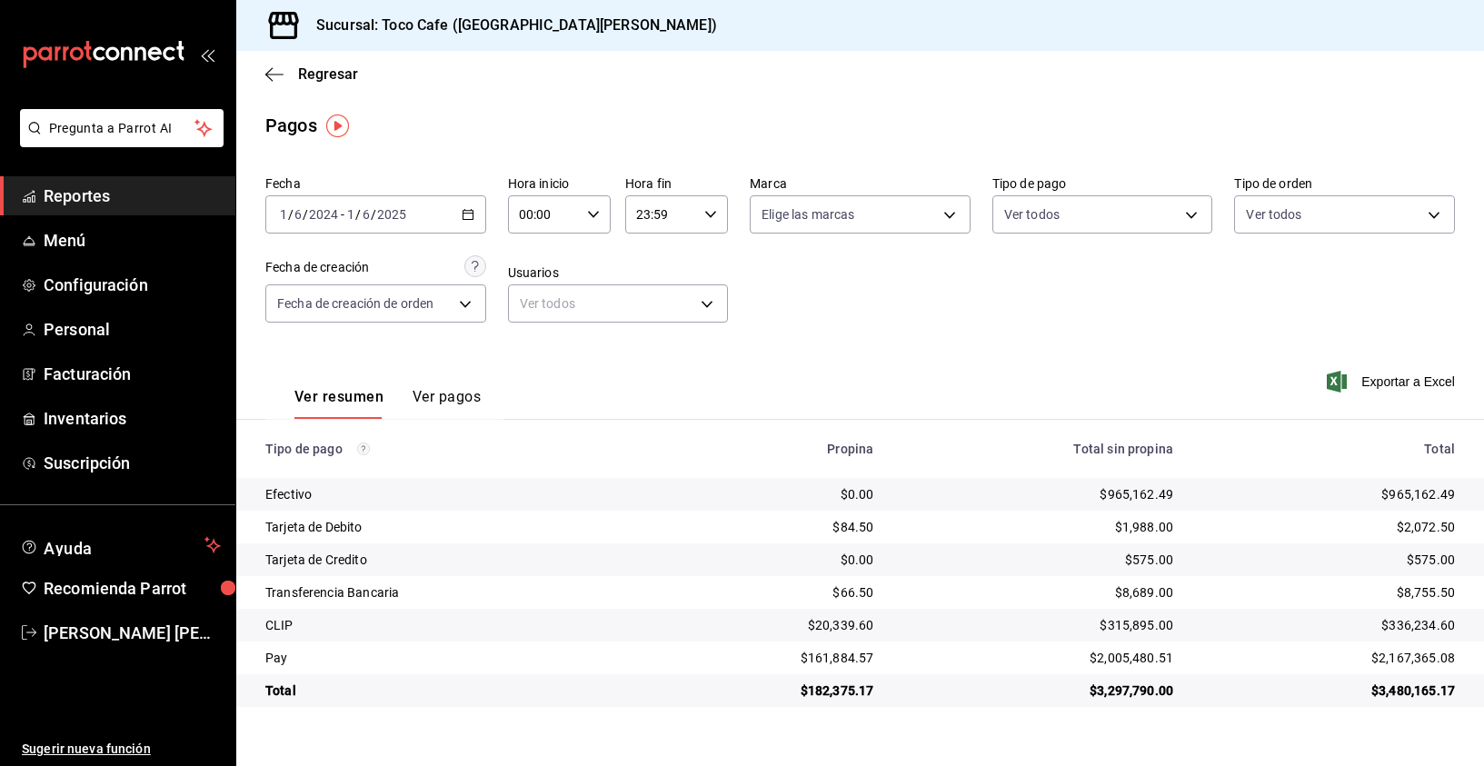
click at [444, 215] on div "[DATE] [DATE] - [DATE] [DATE]" at bounding box center [375, 214] width 221 height 38
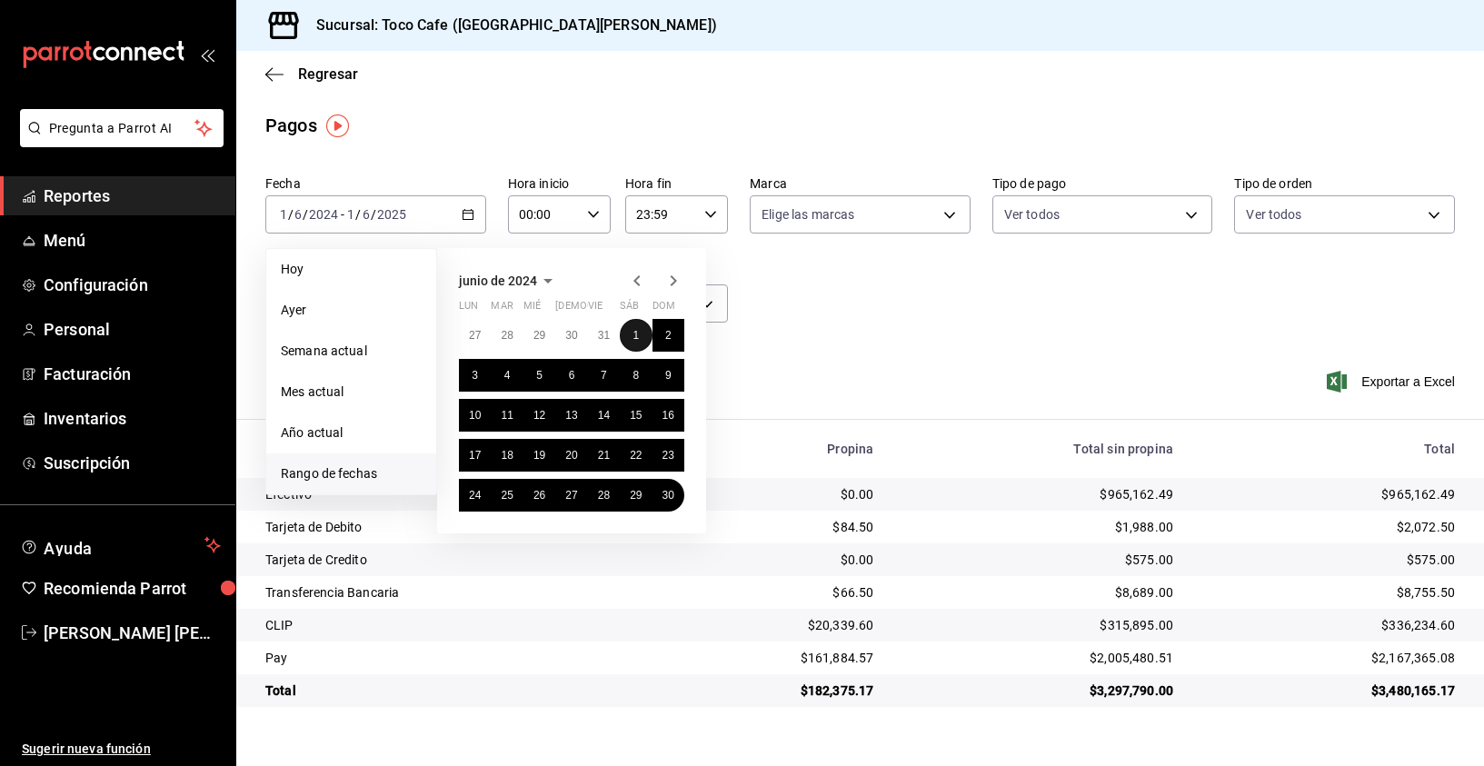
click at [637, 337] on abbr "1" at bounding box center [636, 335] width 6 height 13
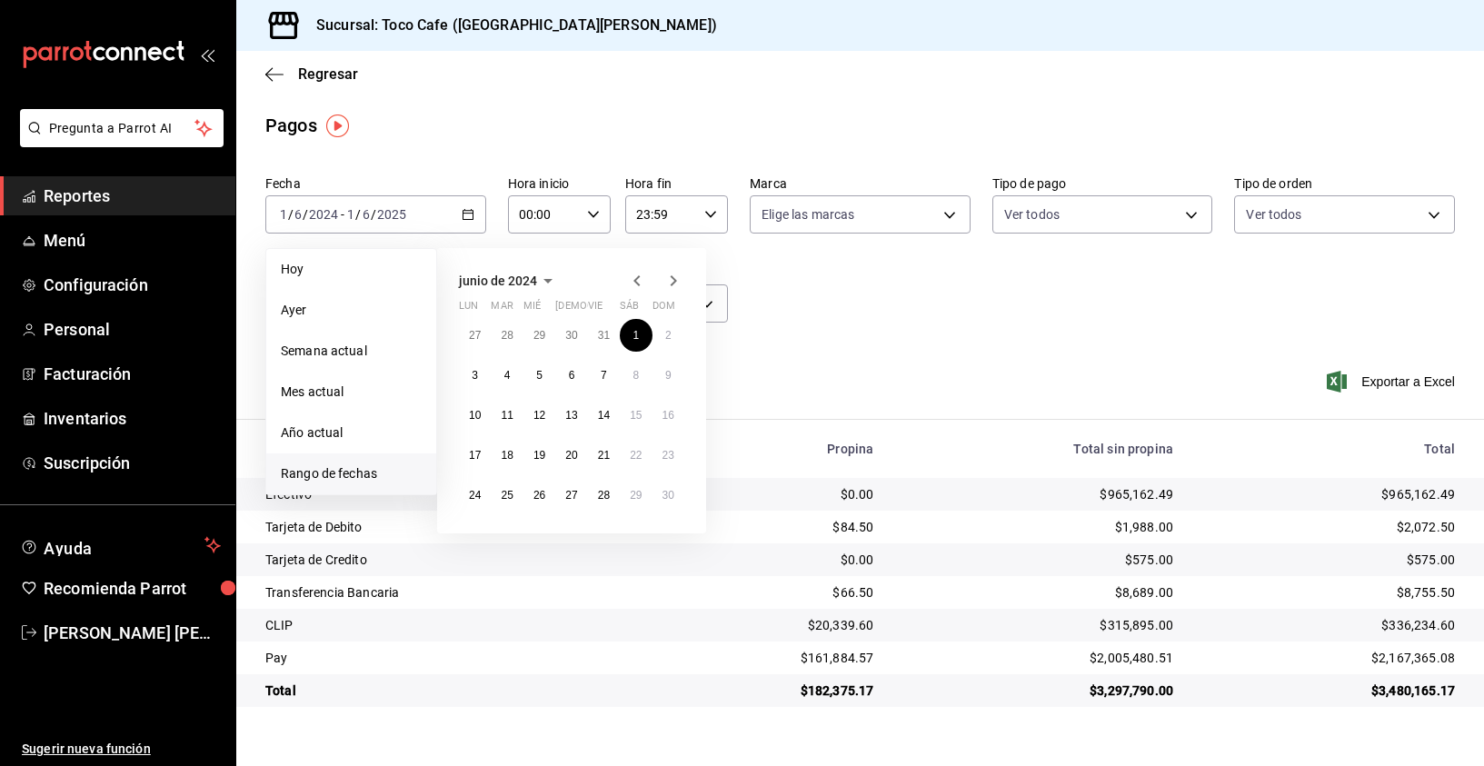
click at [677, 280] on icon "button" at bounding box center [674, 281] width 22 height 22
click at [677, 280] on icon "button" at bounding box center [674, 285] width 22 height 22
click at [677, 280] on icon "button" at bounding box center [674, 281] width 22 height 22
click at [508, 492] on abbr "24" at bounding box center [507, 495] width 12 height 13
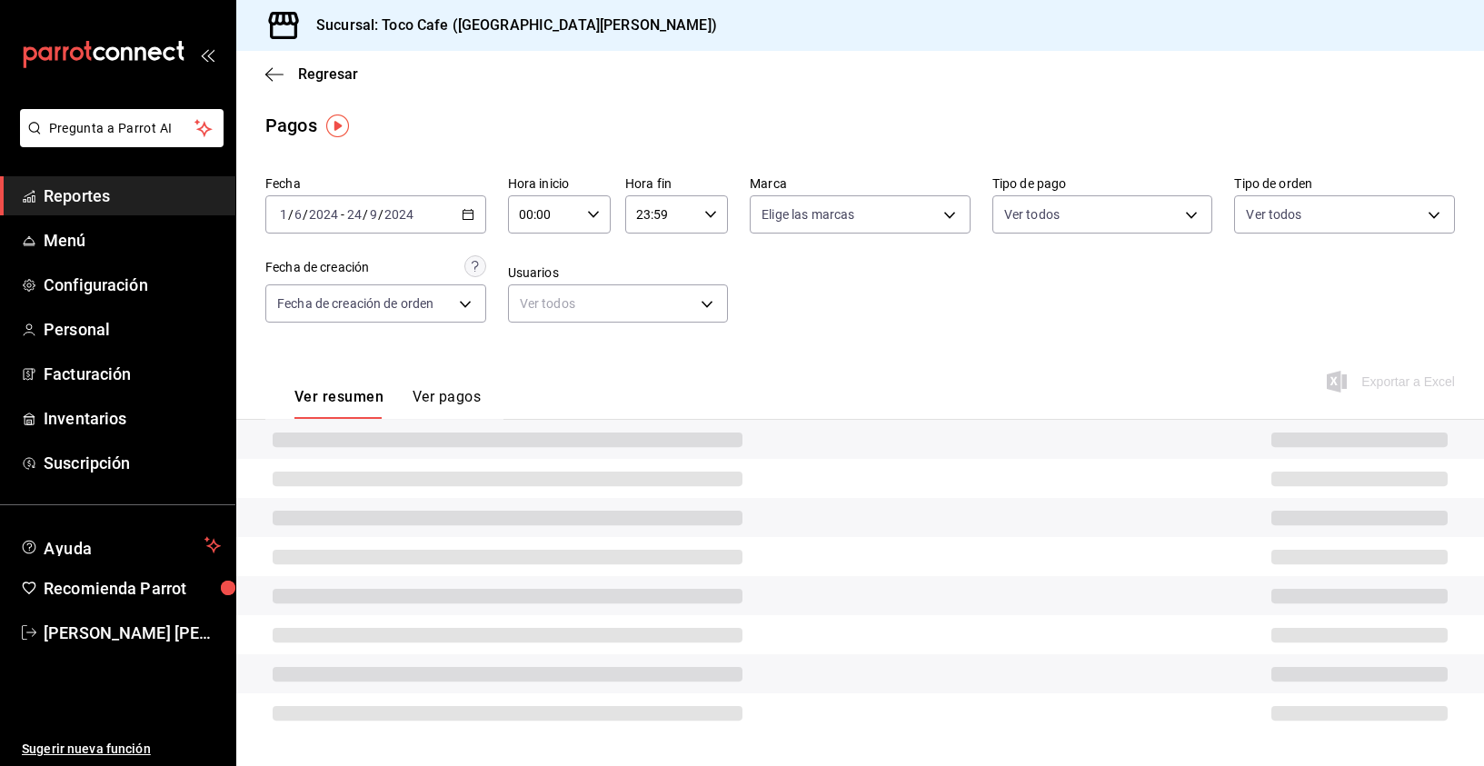
click at [779, 366] on div "Ver resumen Ver pagos Exportar a Excel" at bounding box center [860, 392] width 1248 height 96
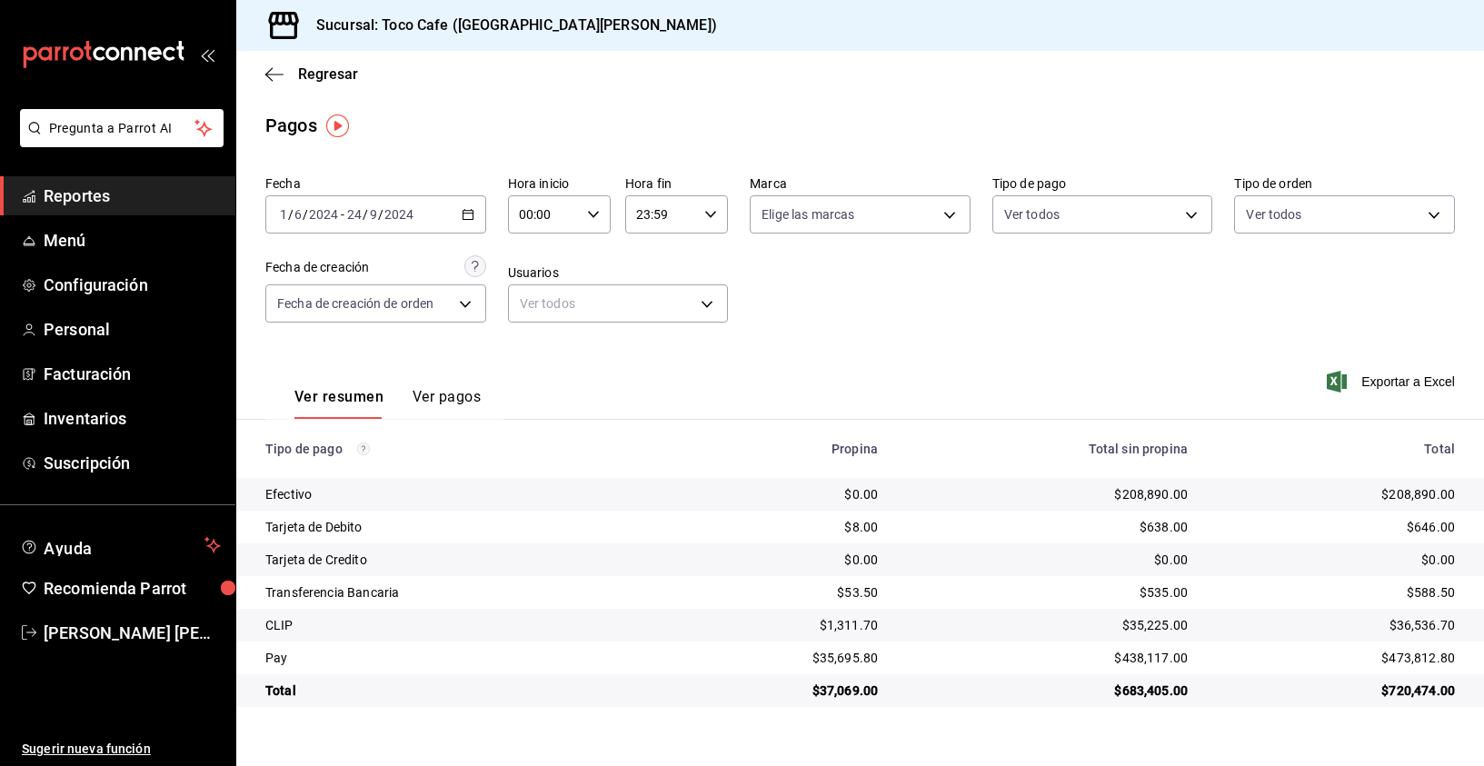
click at [445, 217] on div "[DATE] [DATE] - [DATE] [DATE]" at bounding box center [375, 214] width 221 height 38
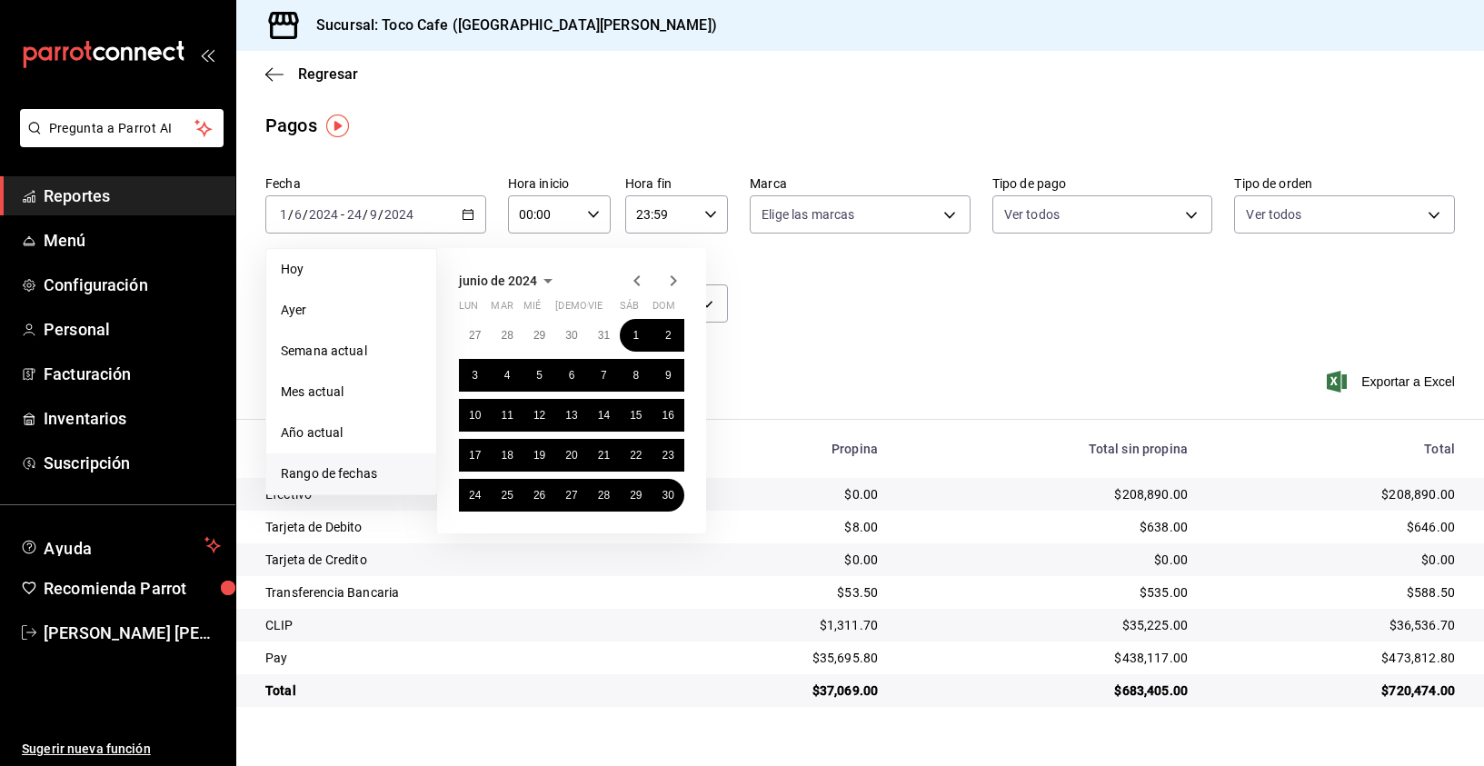
click at [547, 278] on icon "button" at bounding box center [548, 281] width 22 height 22
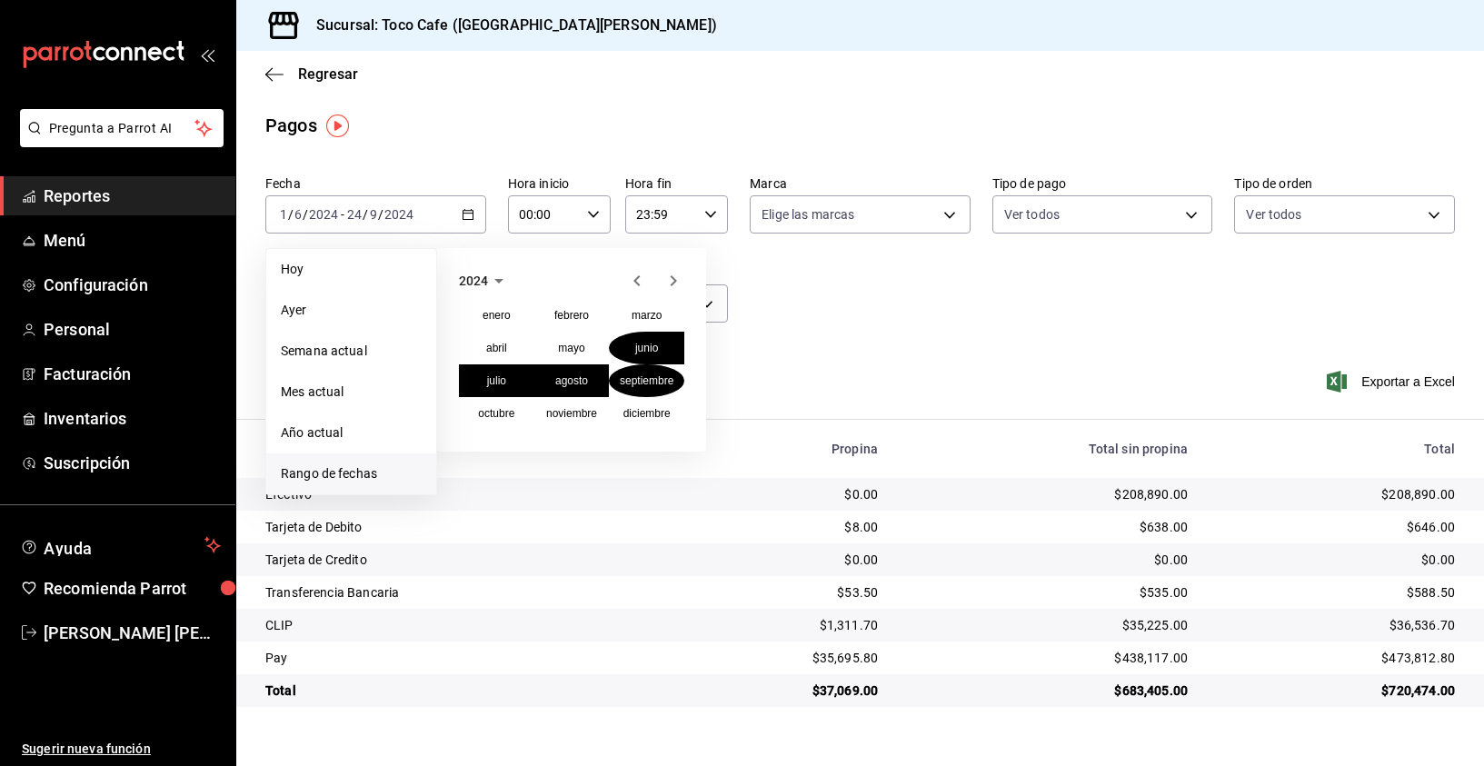
click at [499, 276] on icon "button" at bounding box center [499, 281] width 22 height 22
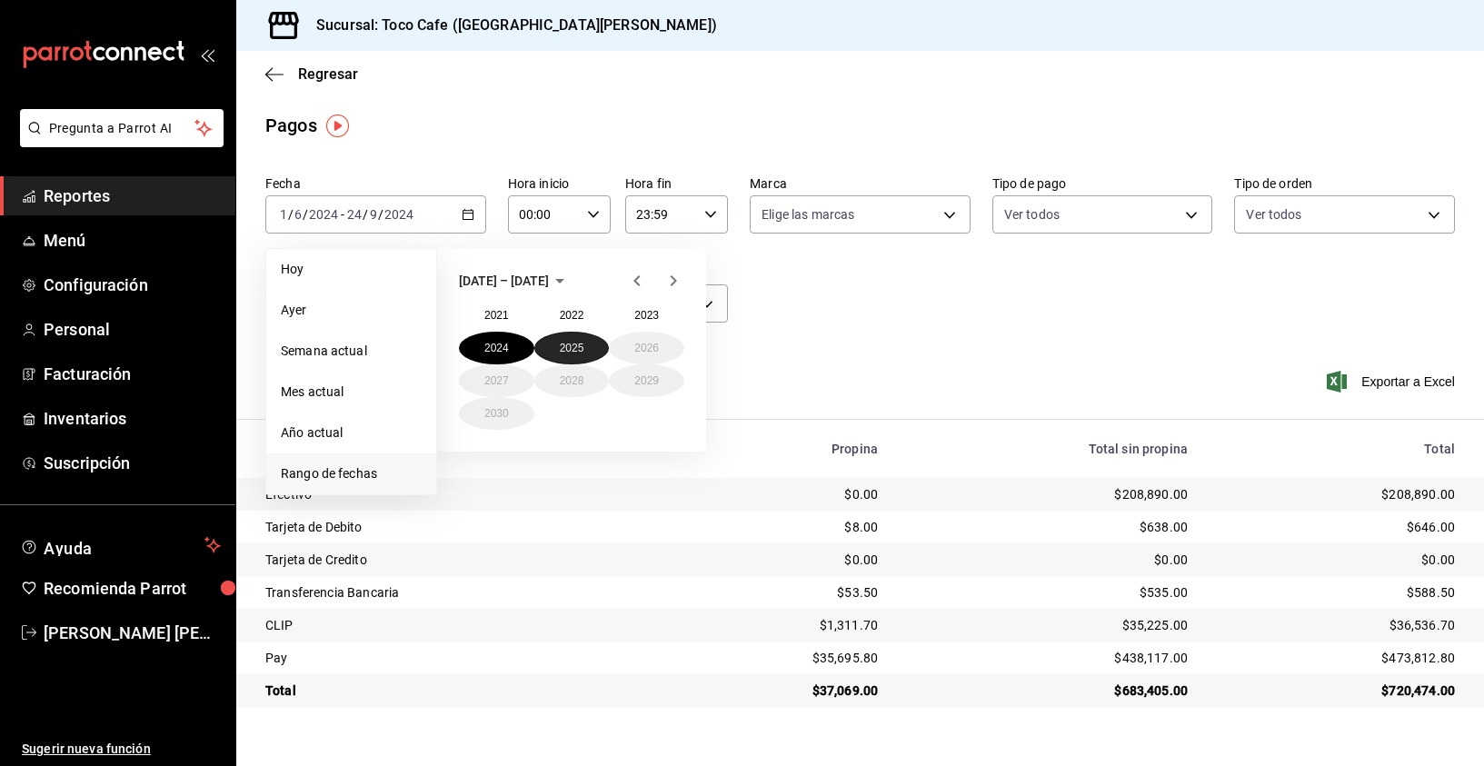
click at [579, 348] on button "2025" at bounding box center [571, 348] width 75 height 33
click at [635, 346] on abbr "junio" at bounding box center [646, 348] width 23 height 13
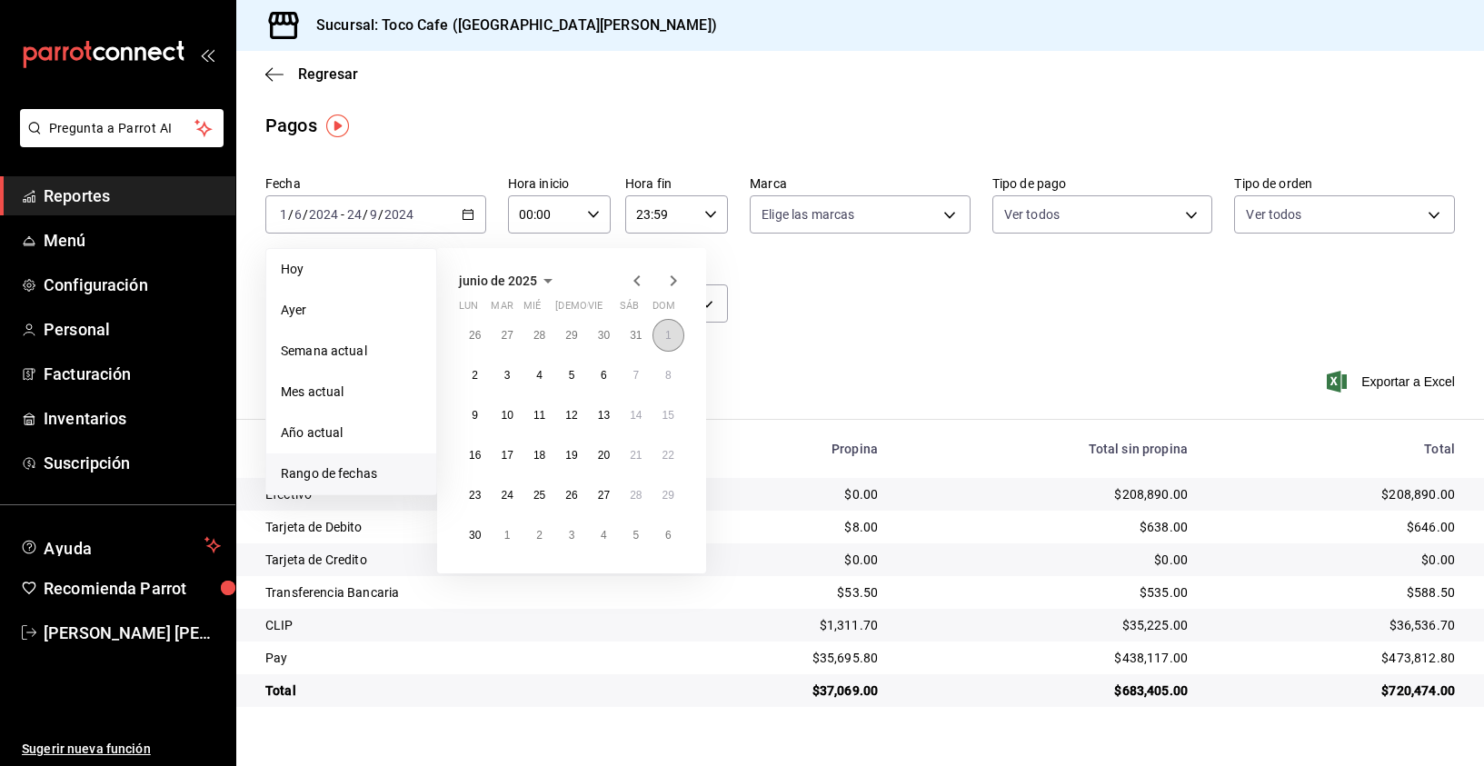
click at [670, 339] on abbr "1" at bounding box center [668, 335] width 6 height 13
click at [673, 280] on icon "button" at bounding box center [674, 281] width 22 height 22
click at [673, 280] on icon "button" at bounding box center [674, 285] width 22 height 22
click at [673, 280] on icon "button" at bounding box center [674, 281] width 22 height 22
click at [536, 454] on abbr "24" at bounding box center [540, 455] width 12 height 13
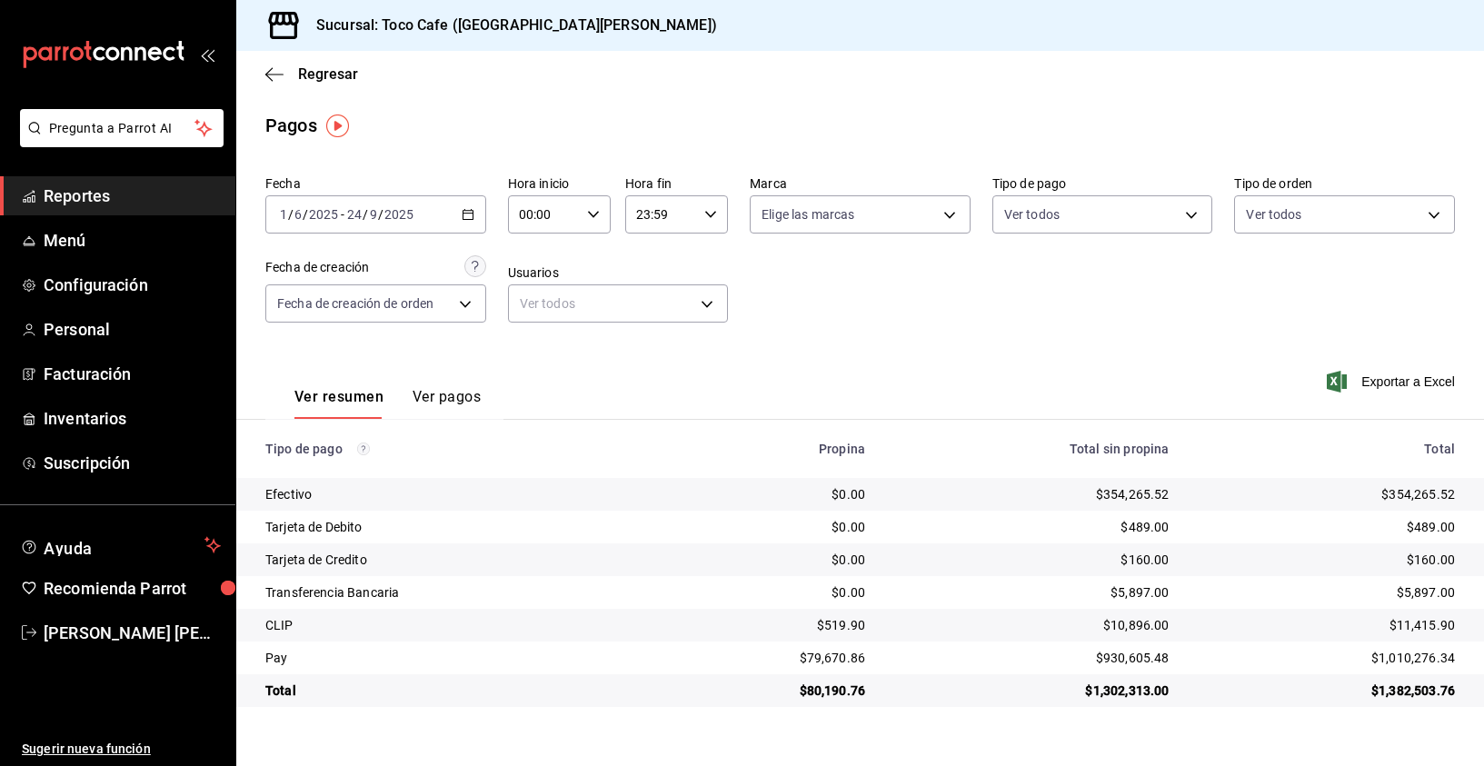
click at [1073, 103] on main "Regresar Pagos Fecha [DATE] [DATE] - [DATE] [DATE] Hora inicio 00:00 Hora inici…" at bounding box center [860, 408] width 1248 height 715
